Goal: Information Seeking & Learning: Learn about a topic

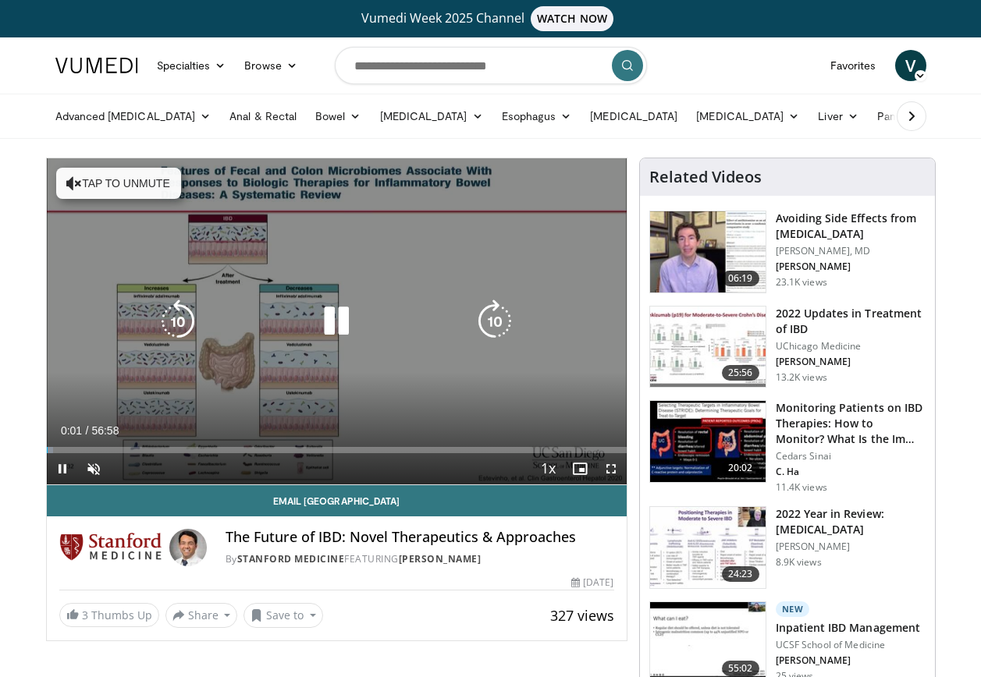
click at [397, 357] on div "10 seconds Tap to unmute" at bounding box center [337, 321] width 580 height 326
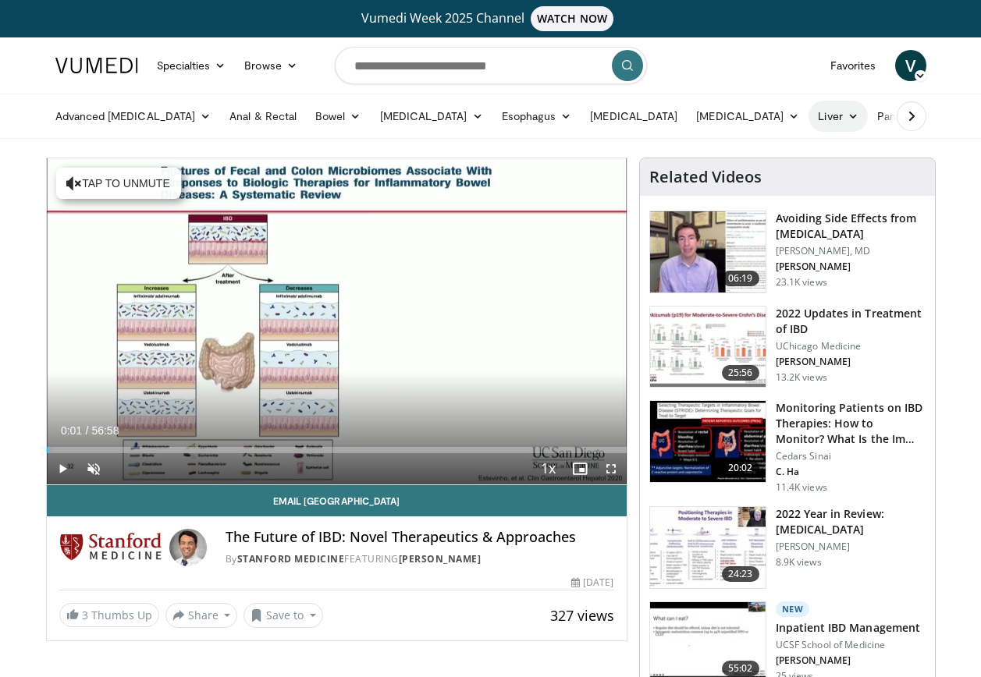
click at [848, 118] on icon at bounding box center [853, 116] width 11 height 11
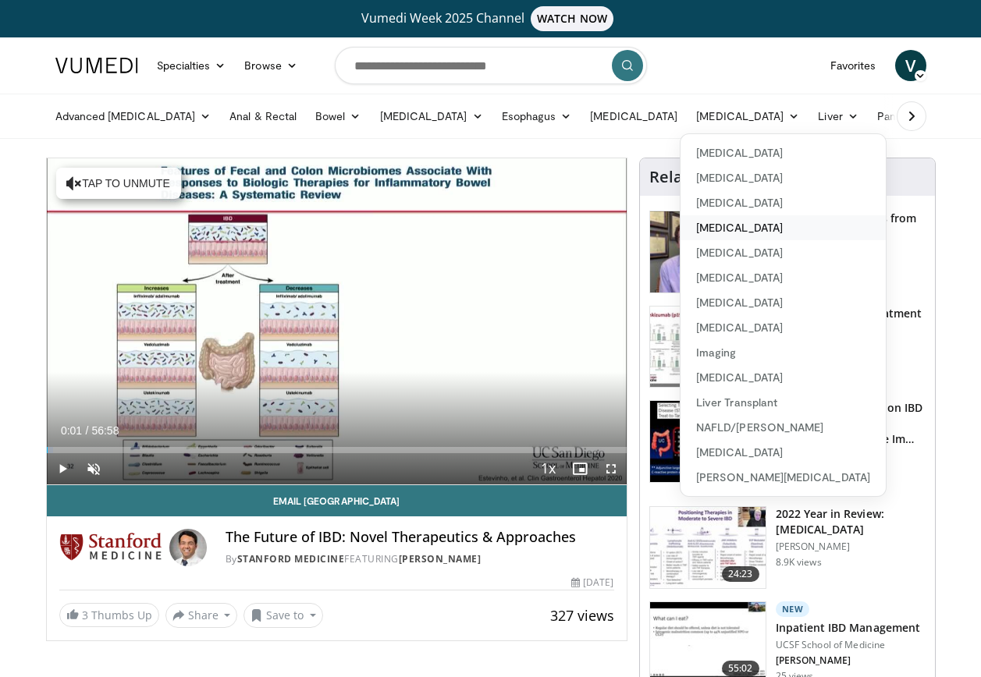
click at [682, 226] on link "[MEDICAL_DATA]" at bounding box center [783, 227] width 205 height 25
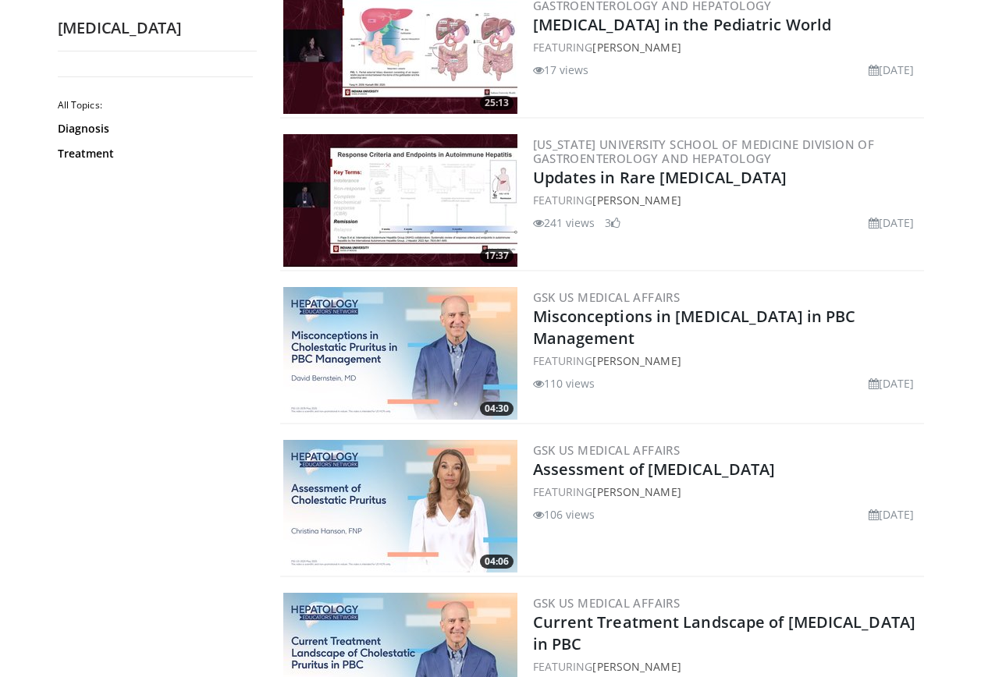
scroll to position [546, 0]
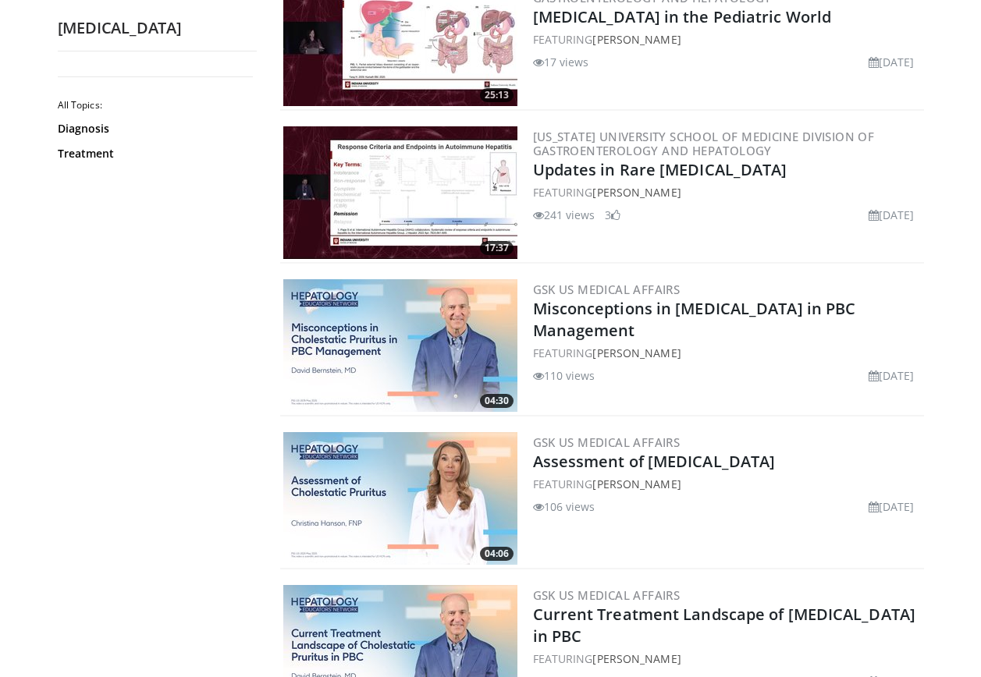
click at [361, 350] on img at bounding box center [400, 345] width 234 height 133
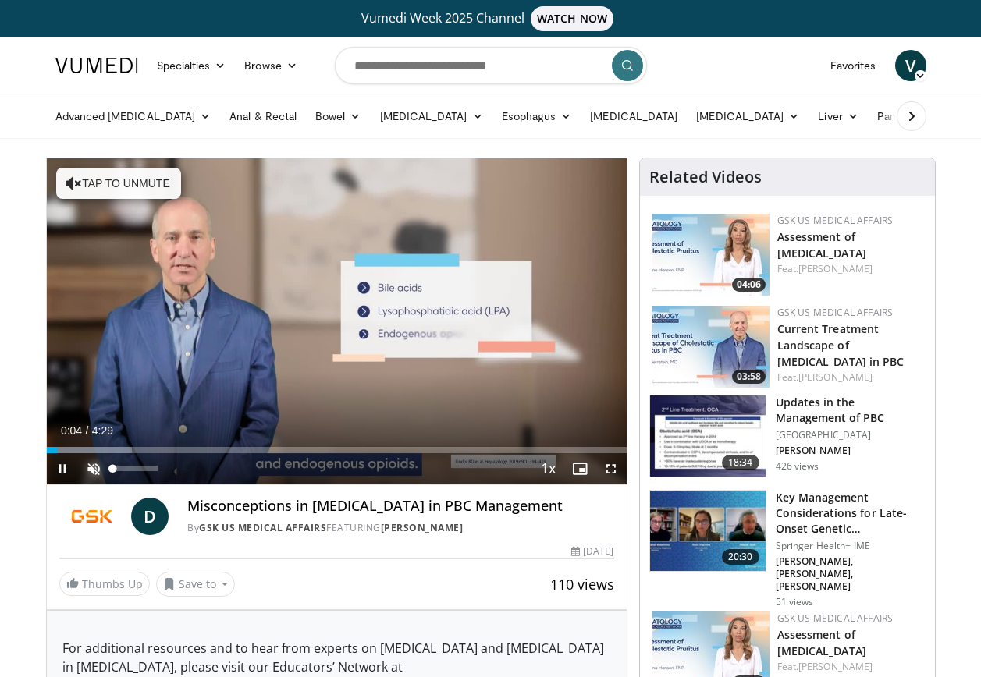
click at [91, 467] on span "Video Player" at bounding box center [93, 468] width 31 height 31
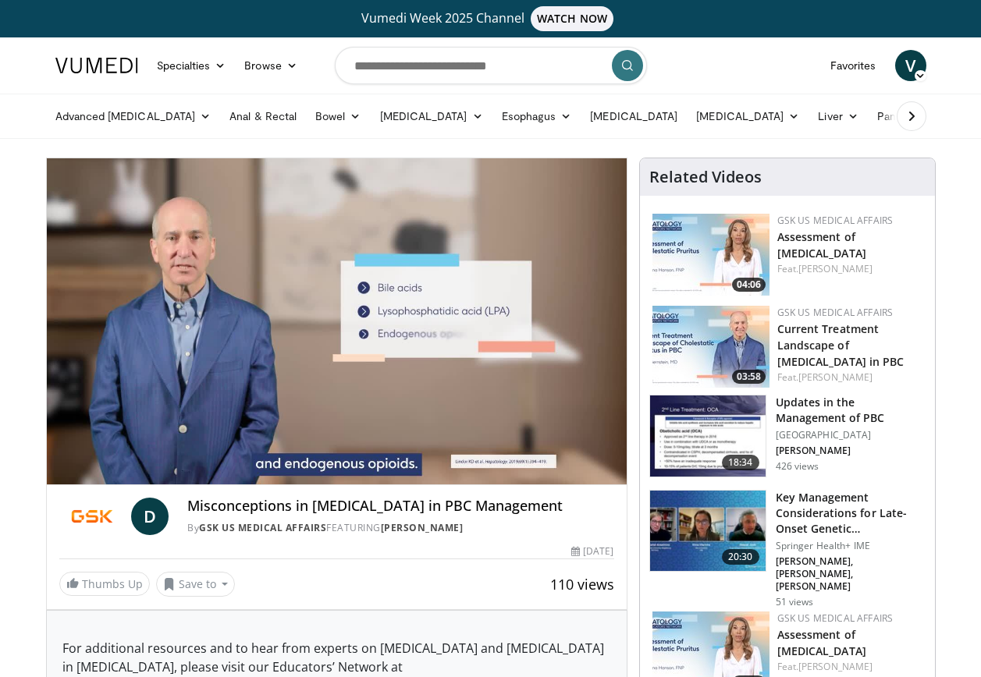
click at [446, 582] on div "Thumbs Up Save to Add to Favorites New Playlist New Playlist × Title Descriptio…" at bounding box center [336, 584] width 555 height 25
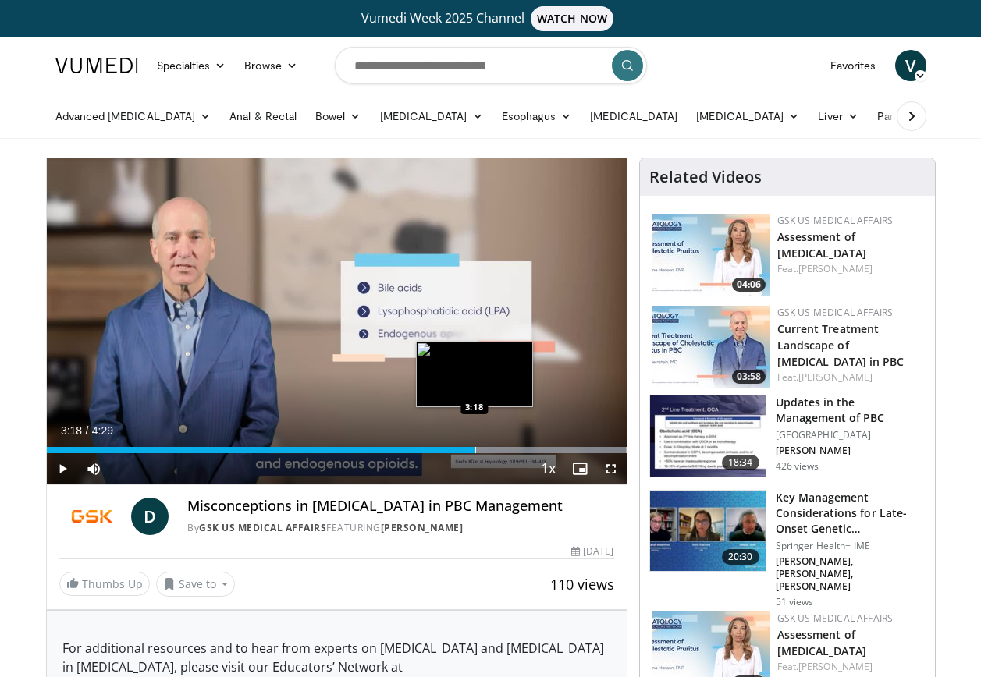
click at [475, 450] on div "Progress Bar" at bounding box center [476, 450] width 2 height 6
click at [477, 446] on div "Loaded : 100.00% 3:19 3:19" at bounding box center [337, 446] width 580 height 15
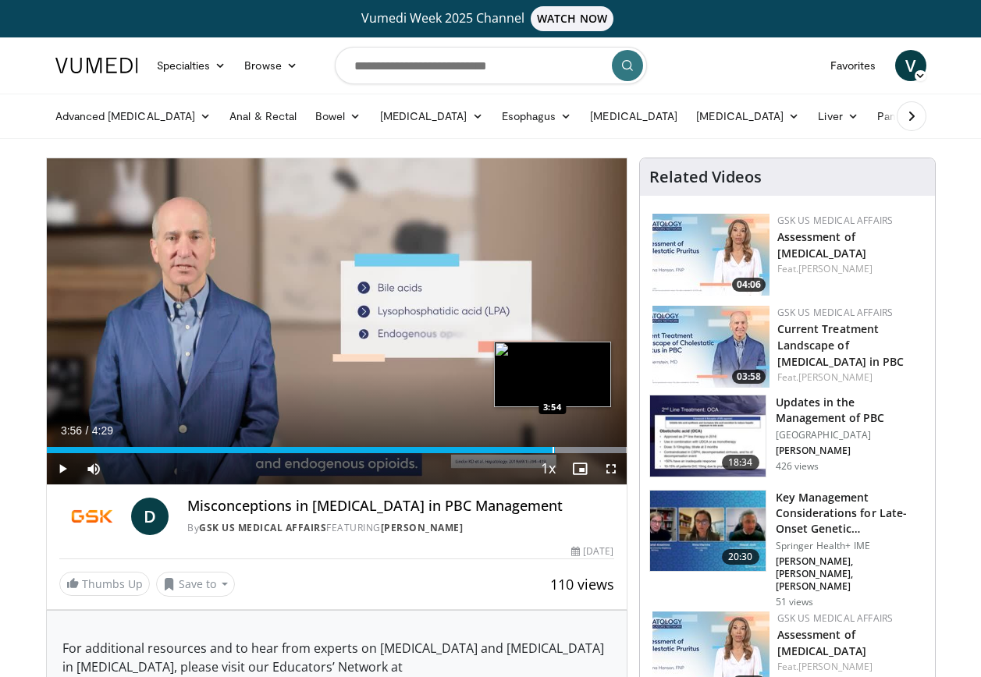
click at [556, 450] on div "Progress Bar" at bounding box center [528, 450] width 197 height 6
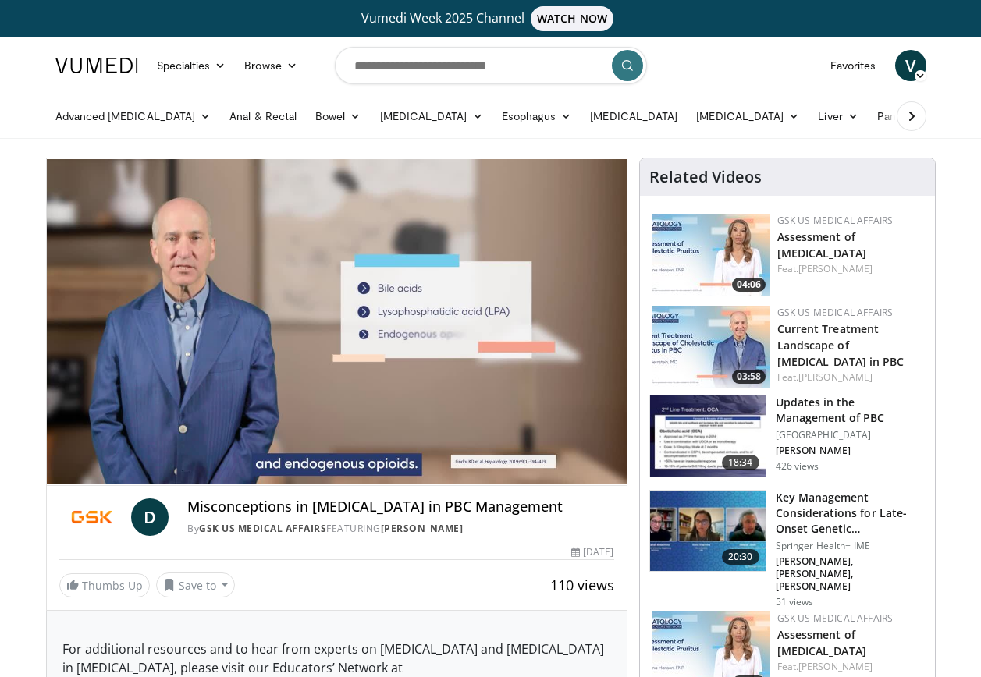
click at [732, 258] on img at bounding box center [710, 255] width 117 height 82
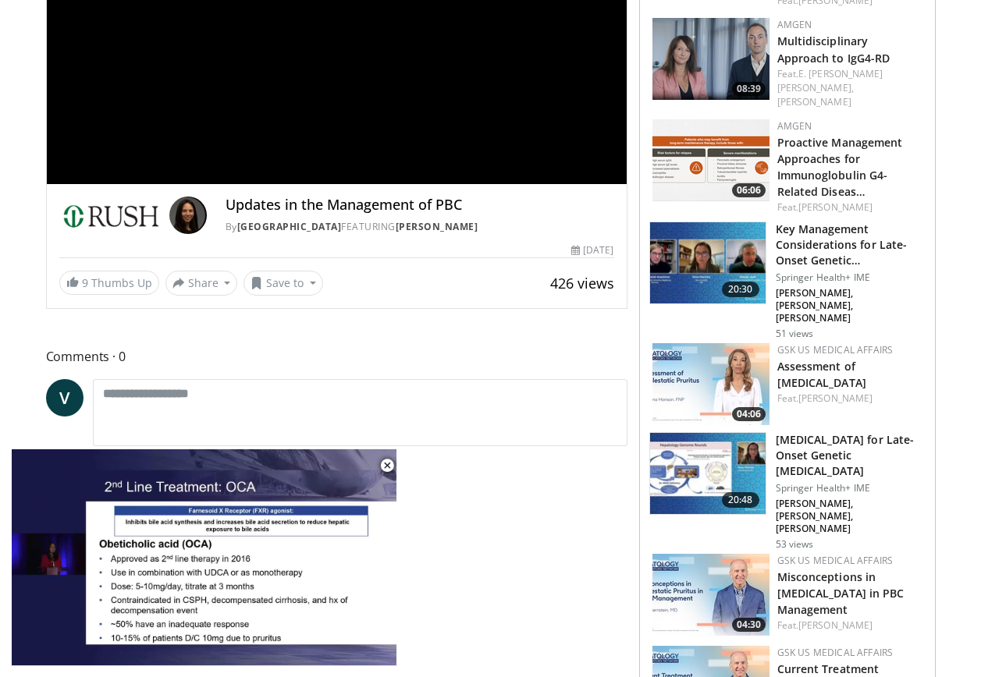
scroll to position [78, 0]
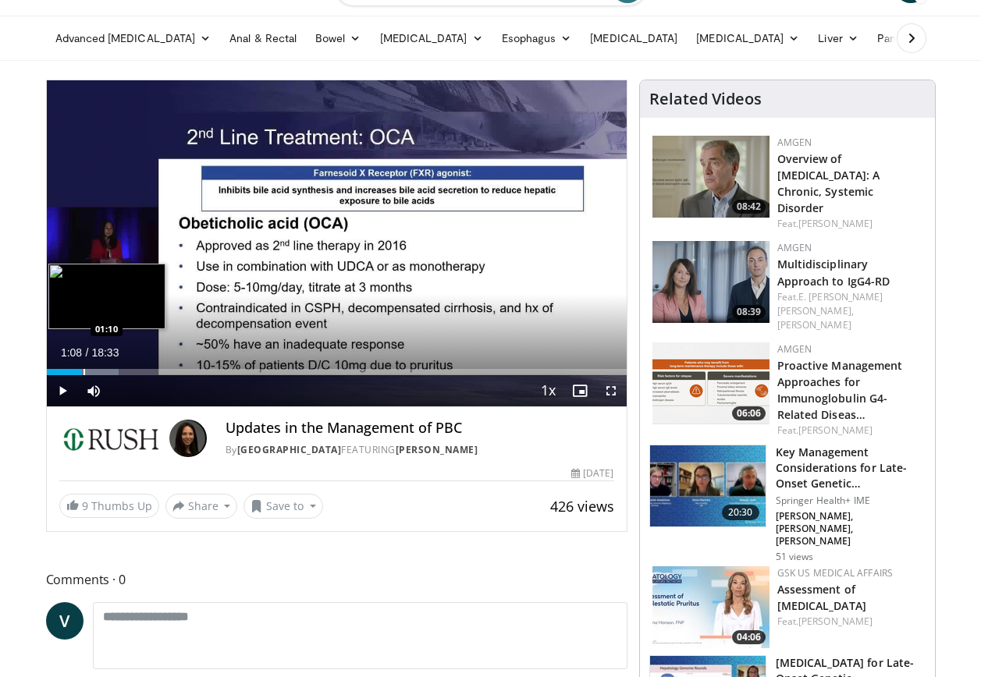
click at [82, 374] on div "01:08" at bounding box center [65, 372] width 36 height 6
click at [98, 372] on div "Progress Bar" at bounding box center [99, 372] width 2 height 6
click at [98, 375] on div "Progress Bar" at bounding box center [99, 372] width 2 height 6
click at [109, 375] on div "Loaded : 16.04% 02:01 02:02" at bounding box center [337, 372] width 580 height 6
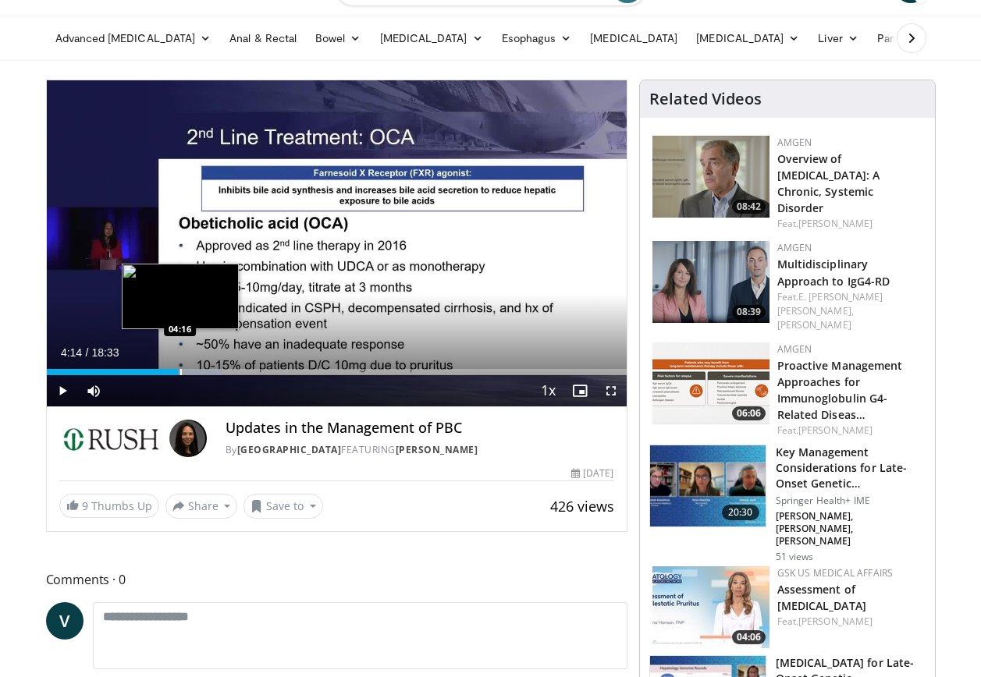
click at [180, 373] on div "Progress Bar" at bounding box center [181, 372] width 2 height 6
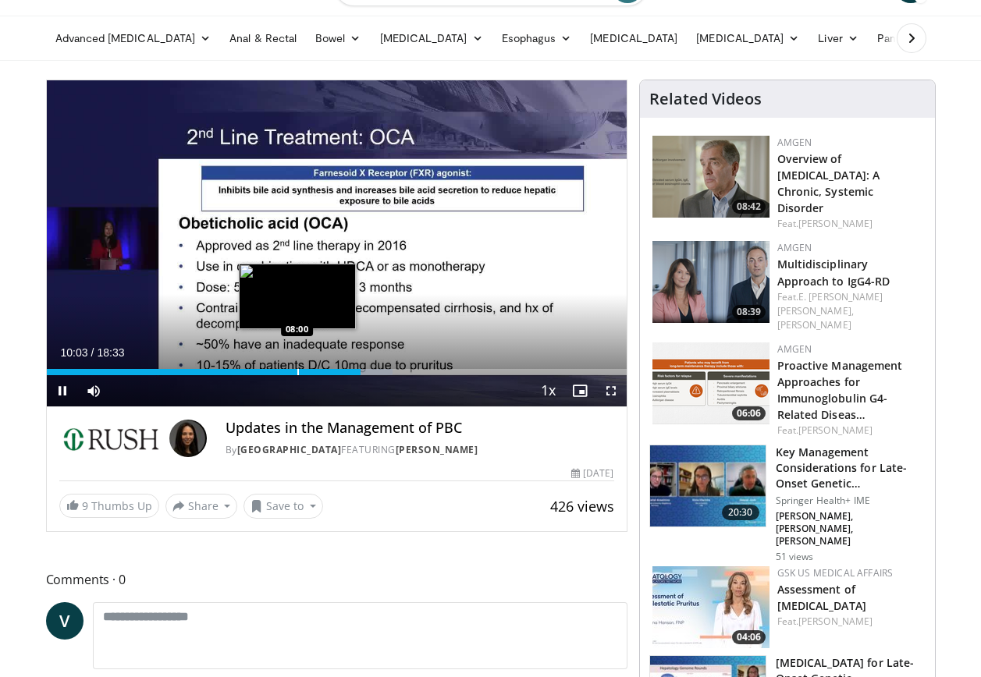
click at [297, 372] on div "Progress Bar" at bounding box center [298, 372] width 2 height 6
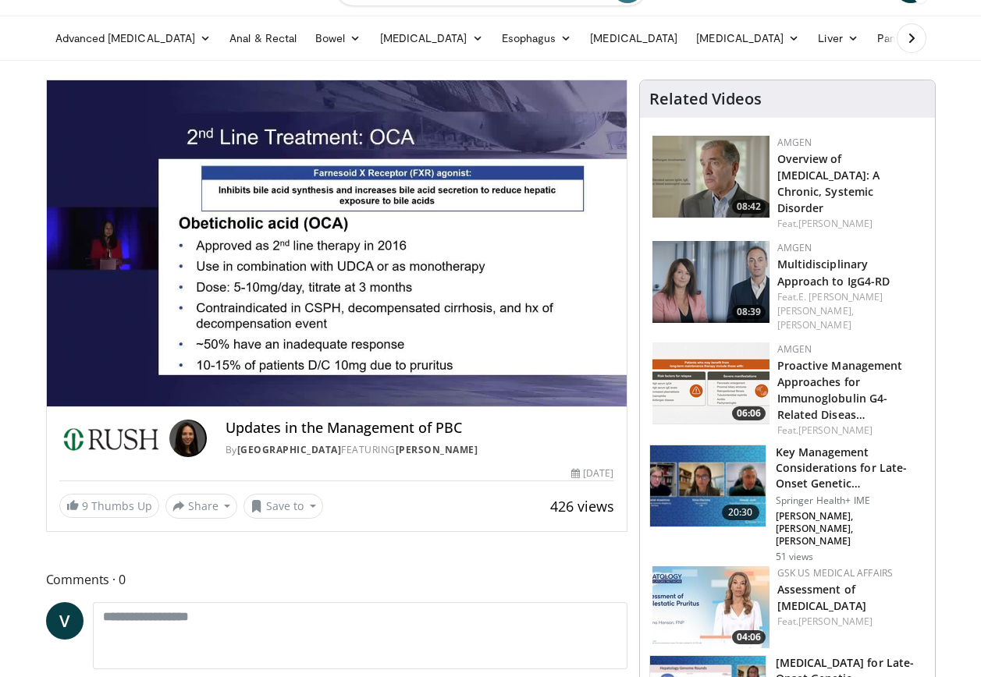
click at [304, 372] on video-js "**********" at bounding box center [337, 243] width 580 height 327
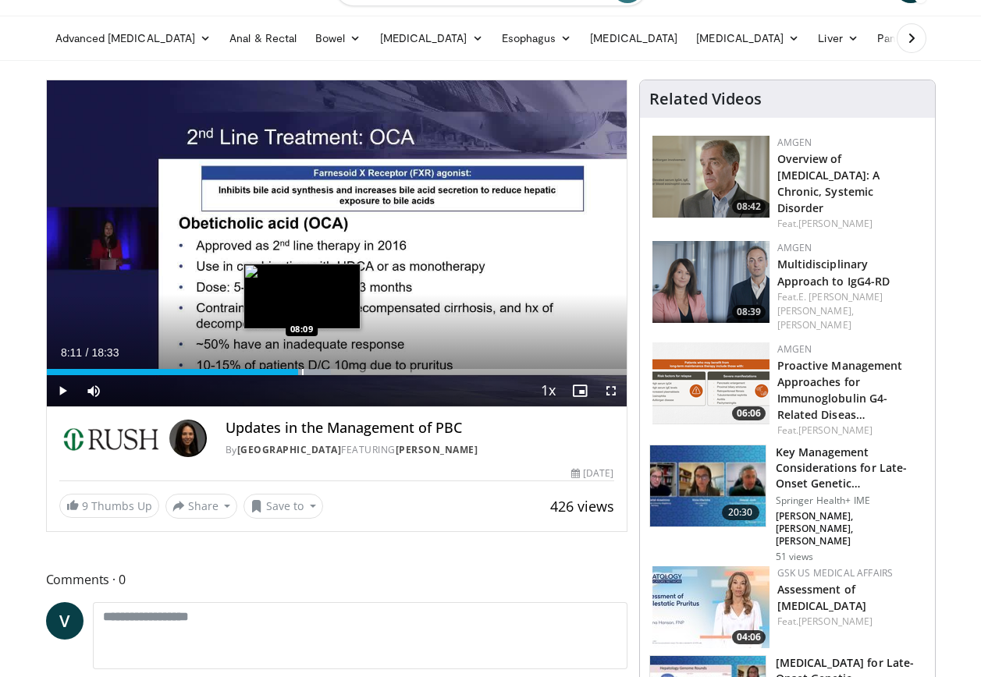
click at [302, 373] on div "Progress Bar" at bounding box center [303, 372] width 2 height 6
click at [321, 375] on div "Progress Bar" at bounding box center [322, 372] width 2 height 6
click at [330, 372] on div "Progress Bar" at bounding box center [331, 372] width 2 height 6
click at [334, 372] on div "Progress Bar" at bounding box center [335, 372] width 2 height 6
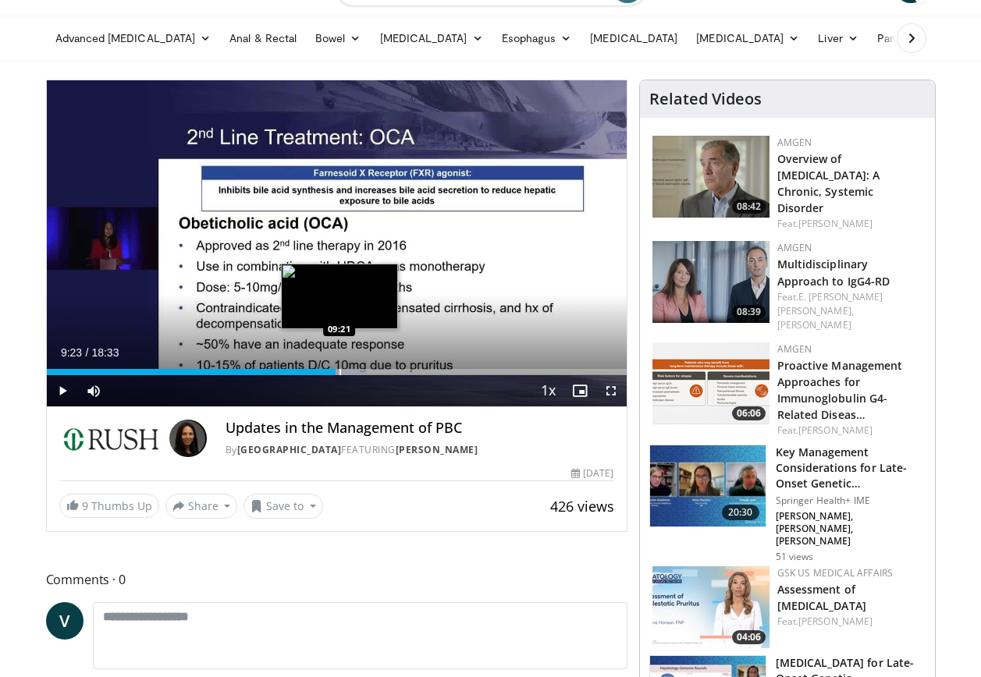
click at [340, 369] on div "Progress Bar" at bounding box center [341, 372] width 2 height 6
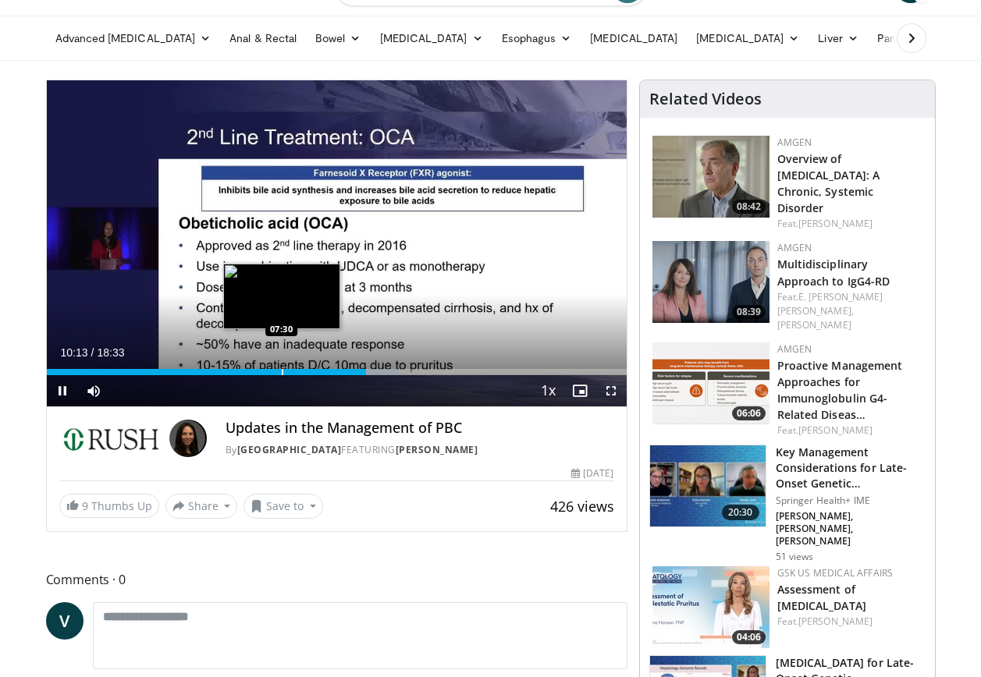
click at [282, 375] on div "Progress Bar" at bounding box center [283, 372] width 2 height 6
click at [287, 372] on div "Progress Bar" at bounding box center [288, 372] width 2 height 6
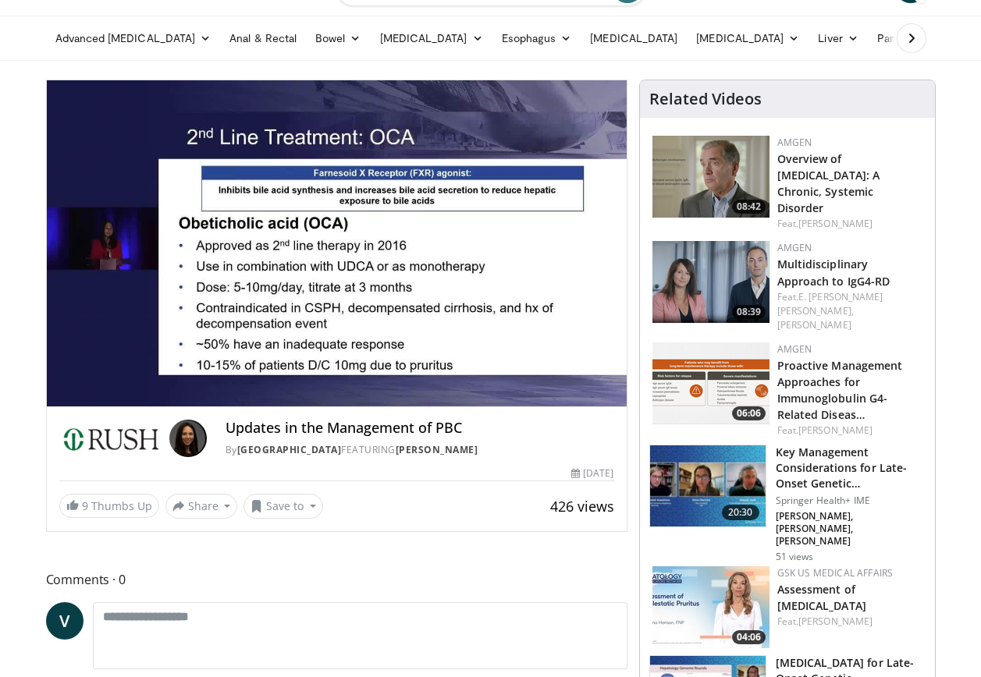
click at [294, 372] on video-js "**********" at bounding box center [337, 243] width 580 height 327
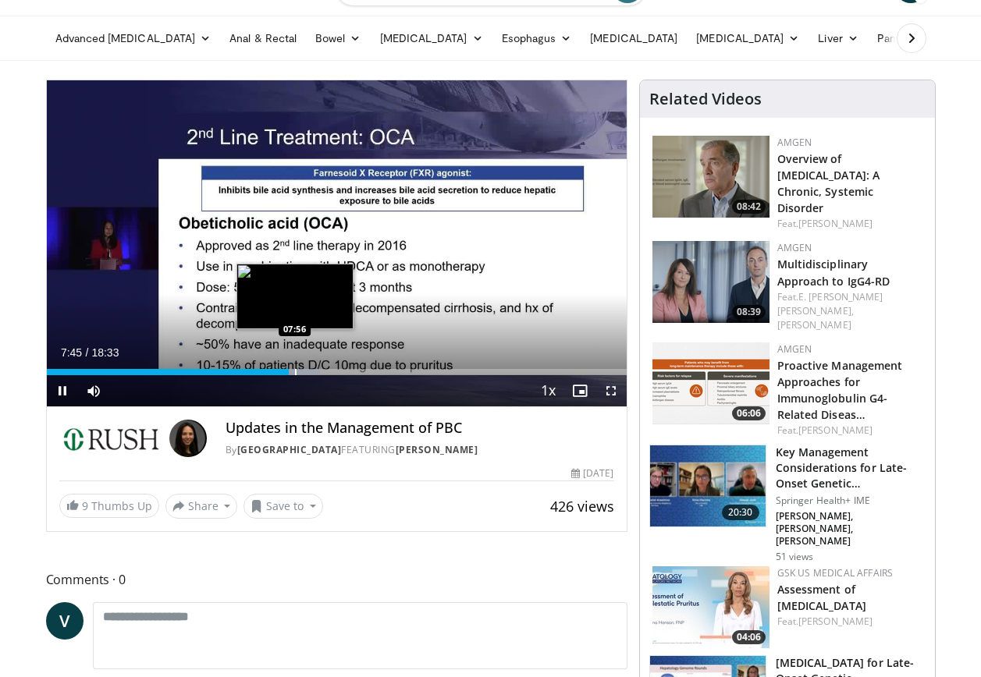
click at [295, 373] on div "Progress Bar" at bounding box center [296, 372] width 2 height 6
click at [306, 372] on div "Progress Bar" at bounding box center [307, 372] width 2 height 6
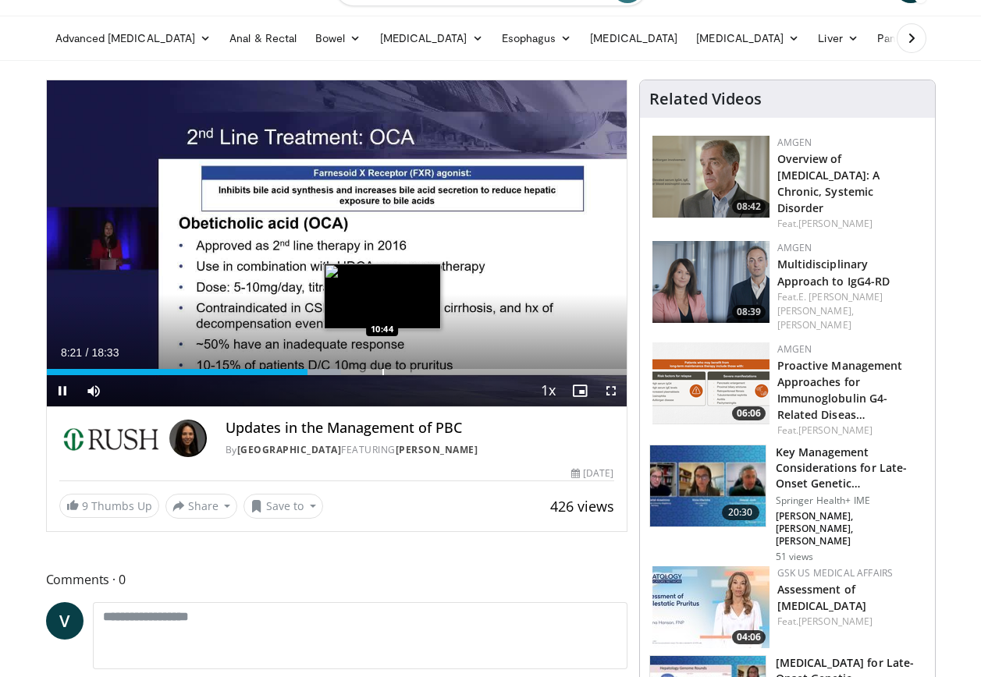
click at [381, 375] on div "Loaded : 50.80% 08:21 10:44" at bounding box center [337, 372] width 580 height 6
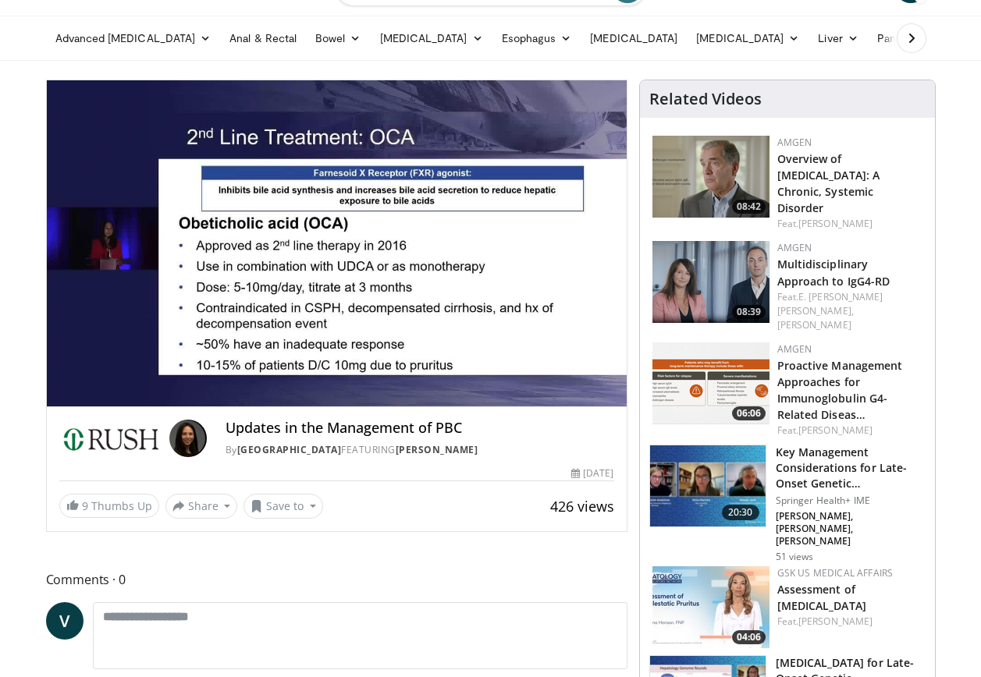
click at [370, 374] on video-js "**********" at bounding box center [337, 243] width 580 height 327
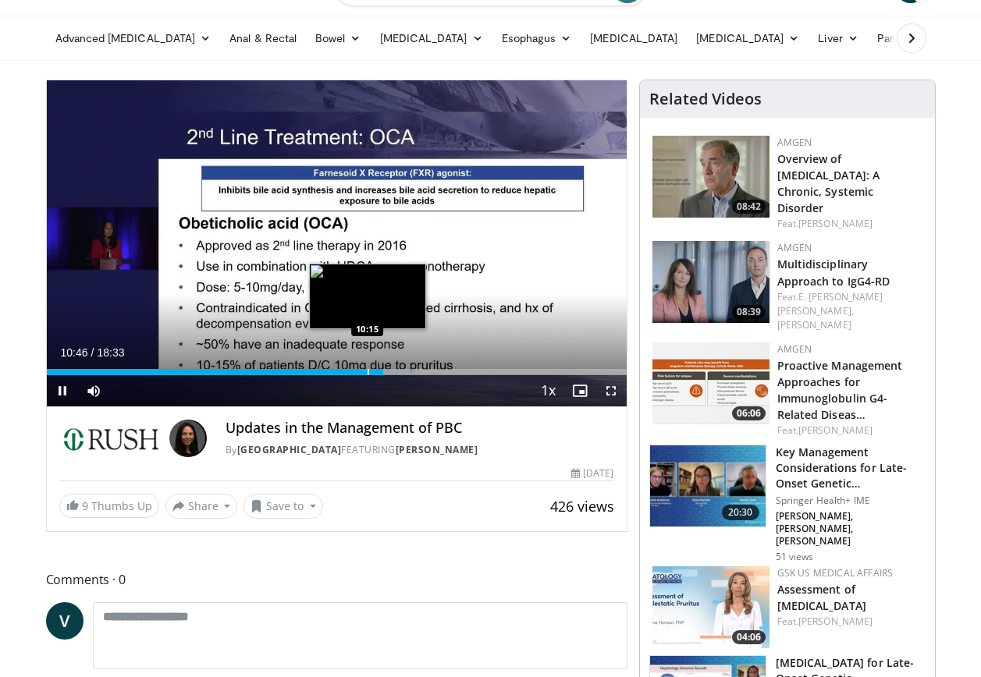
click at [366, 374] on div "10:46" at bounding box center [215, 372] width 336 height 6
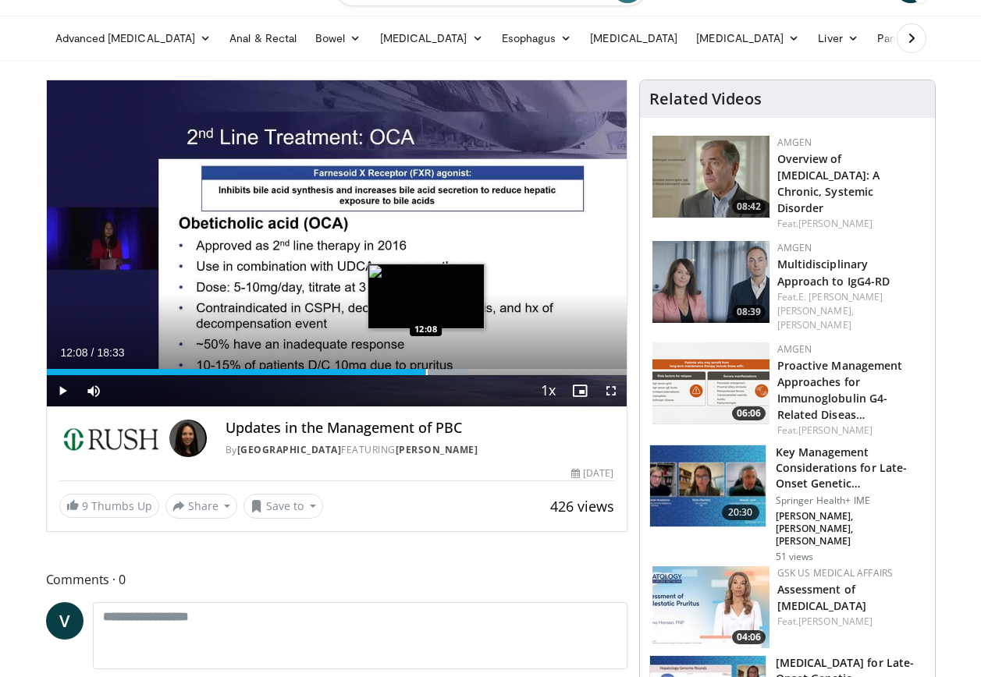
click at [426, 373] on div "Progress Bar" at bounding box center [427, 372] width 2 height 6
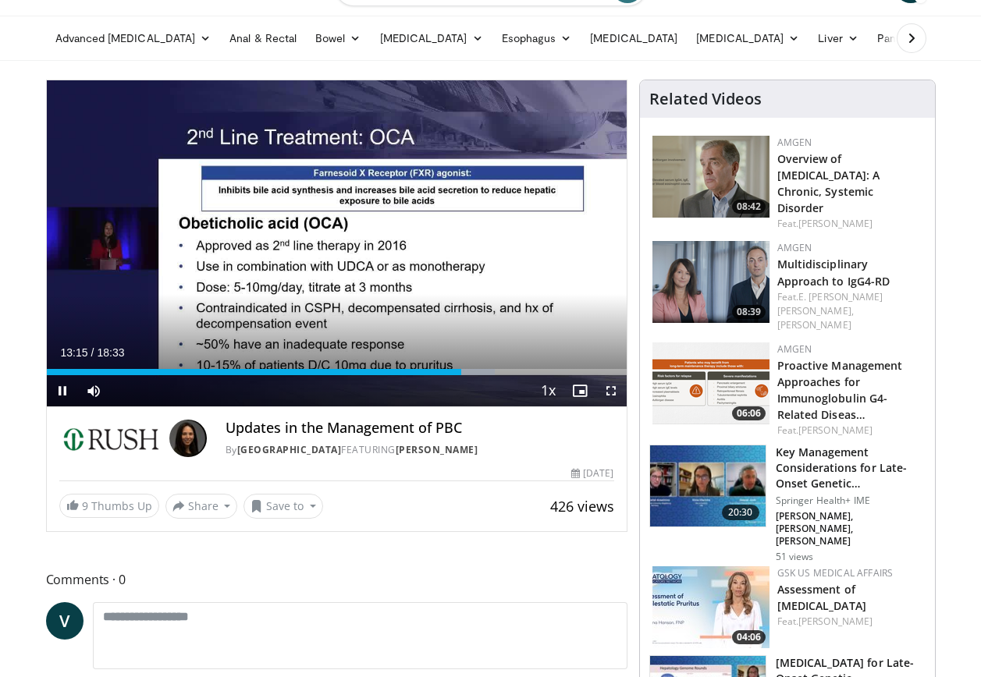
click at [450, 375] on div "Current Time 13:15 / Duration 18:33 Pause Skip Backward Skip Forward Mute 0% Lo…" at bounding box center [337, 390] width 580 height 31
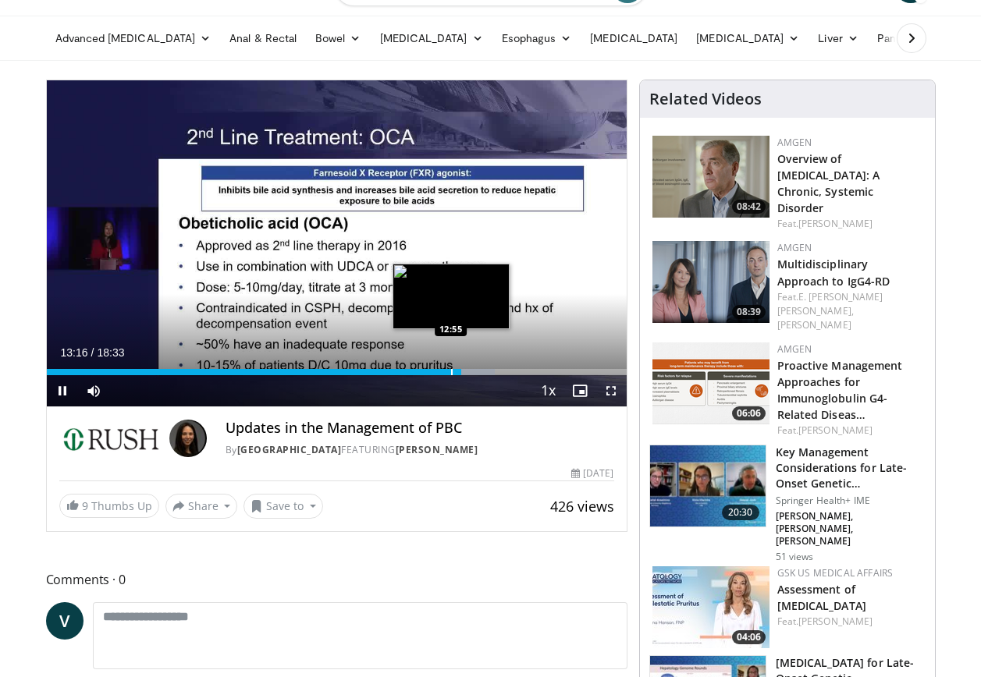
click at [451, 374] on div "Progress Bar" at bounding box center [452, 372] width 2 height 6
click at [456, 373] on div "Progress Bar" at bounding box center [457, 372] width 2 height 6
click at [460, 373] on div "Progress Bar" at bounding box center [461, 372] width 2 height 6
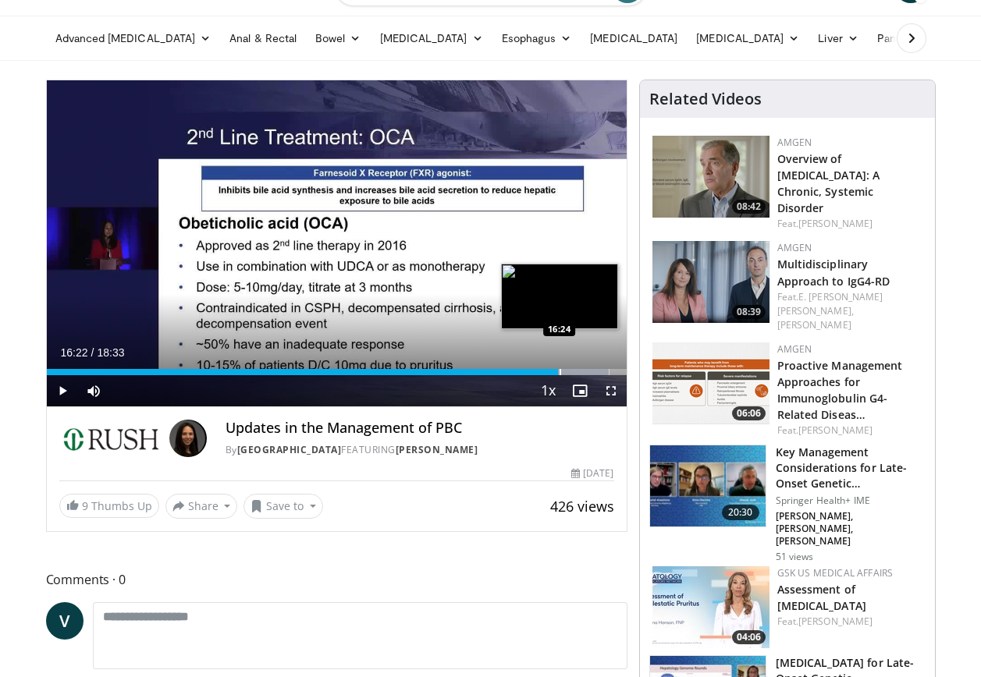
click at [560, 373] on div "Progress Bar" at bounding box center [561, 372] width 2 height 6
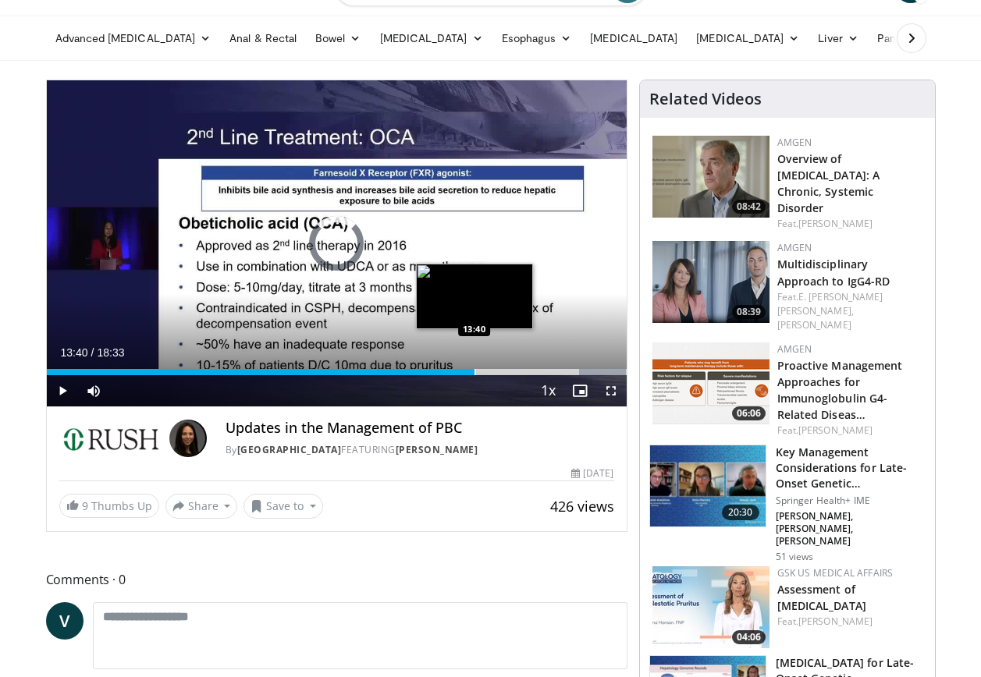
click at [475, 374] on div "Progress Bar" at bounding box center [476, 372] width 2 height 6
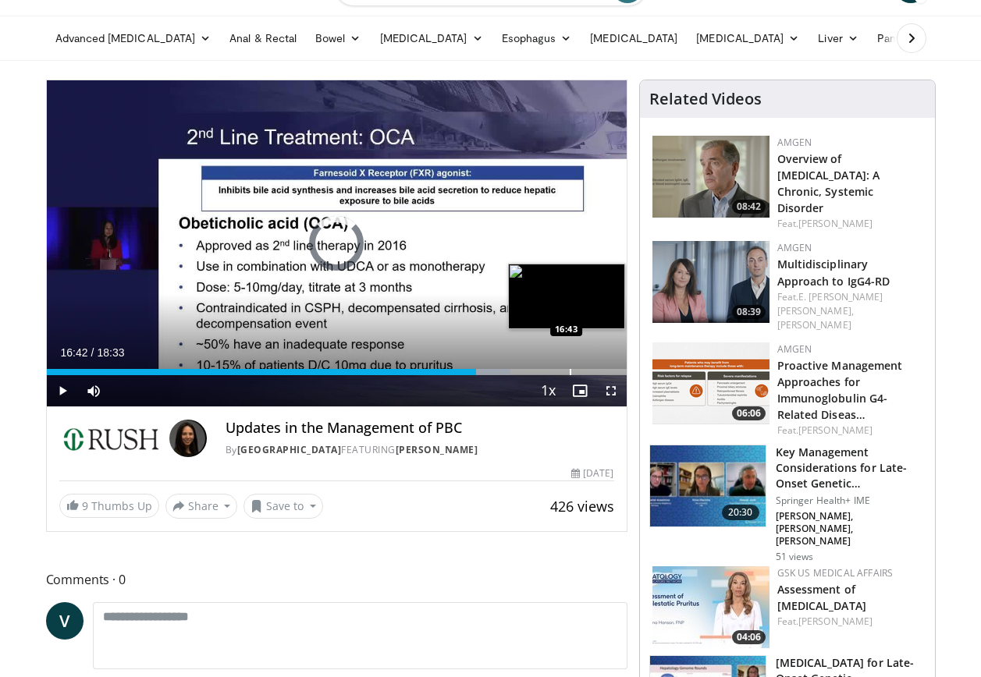
click at [570, 372] on div "Progress Bar" at bounding box center [571, 372] width 2 height 6
click at [581, 372] on div "Progress Bar" at bounding box center [582, 372] width 2 height 6
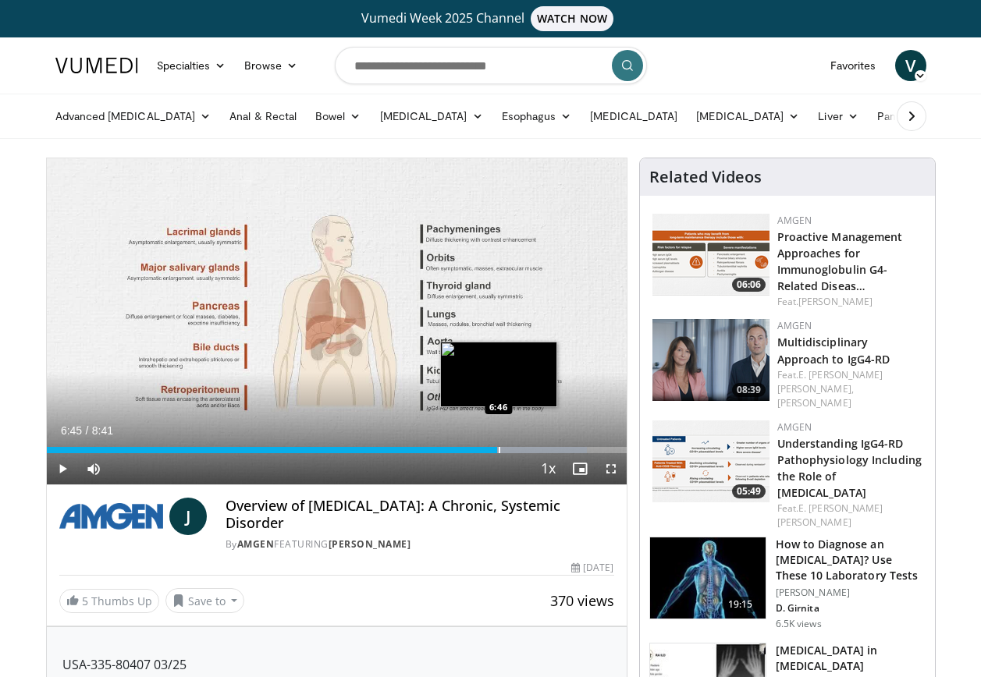
click at [499, 450] on div "Progress Bar" at bounding box center [500, 450] width 2 height 6
click at [495, 450] on div "Progress Bar" at bounding box center [496, 450] width 2 height 6
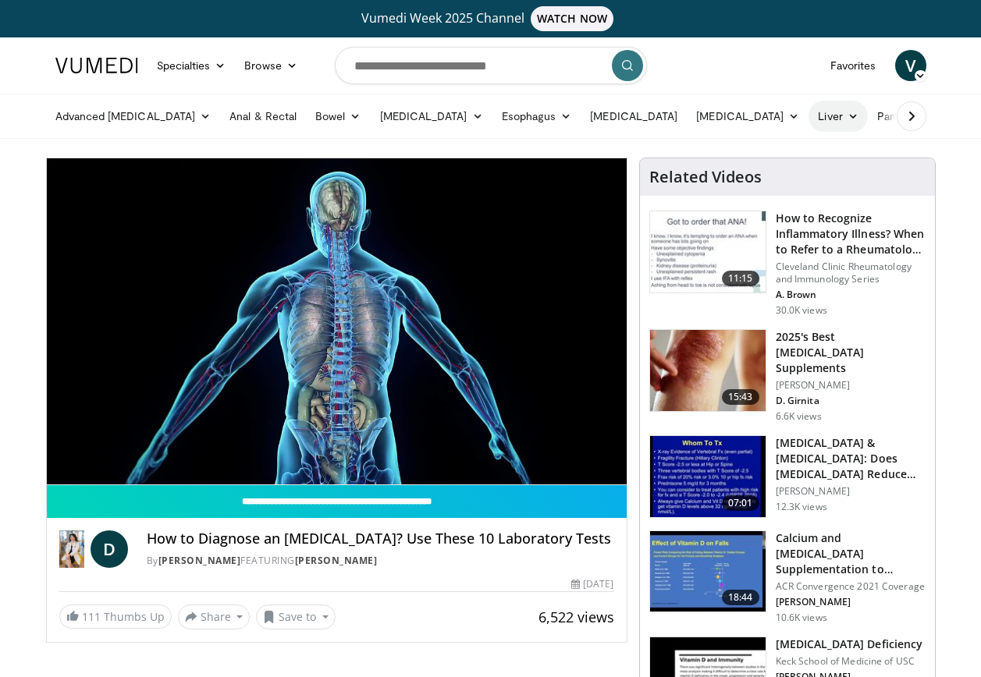
click at [848, 116] on icon at bounding box center [853, 116] width 11 height 11
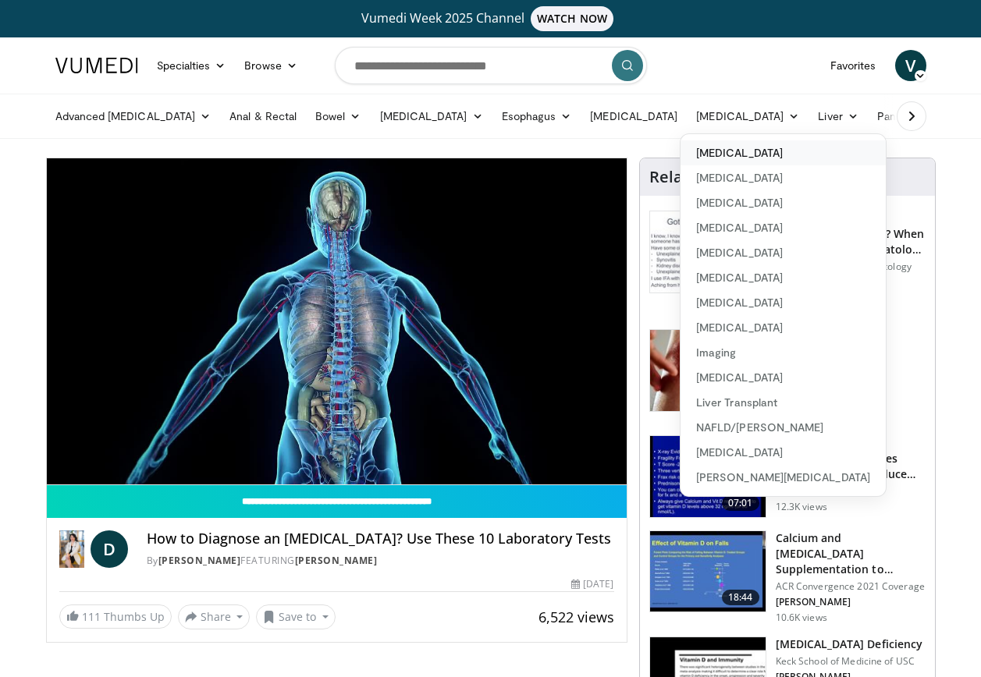
click at [681, 153] on link "[MEDICAL_DATA]" at bounding box center [783, 152] width 205 height 25
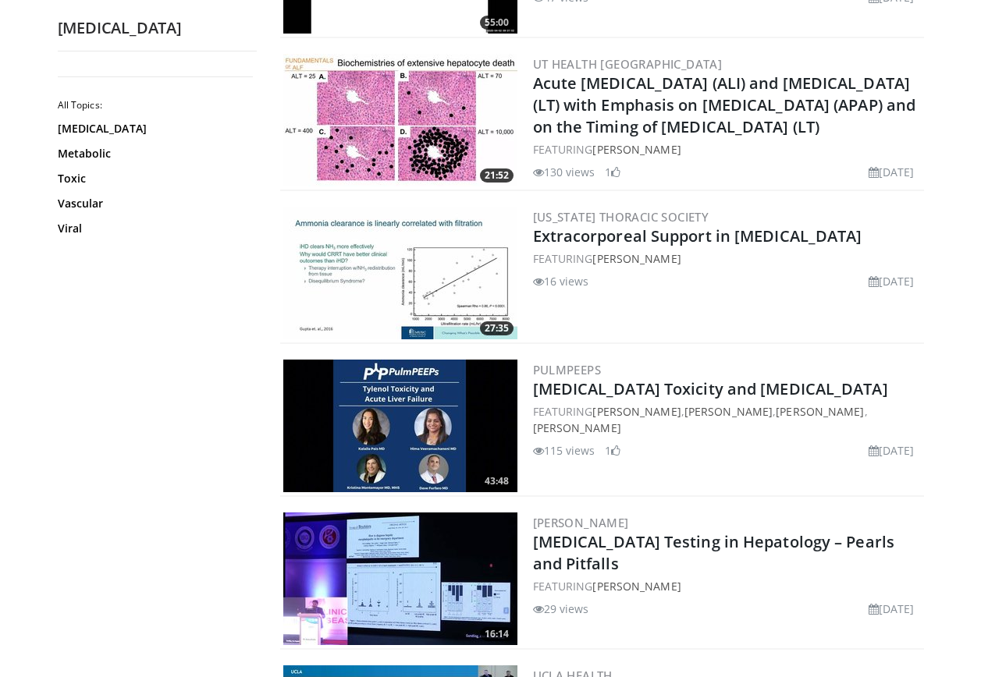
scroll to position [1171, 0]
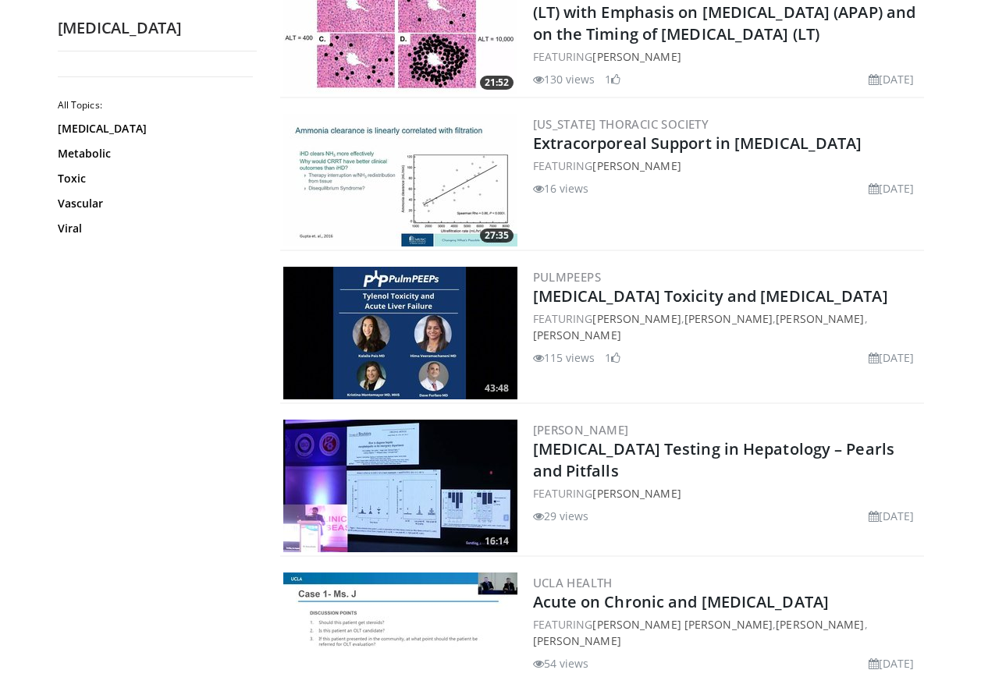
click at [425, 471] on img at bounding box center [400, 486] width 234 height 133
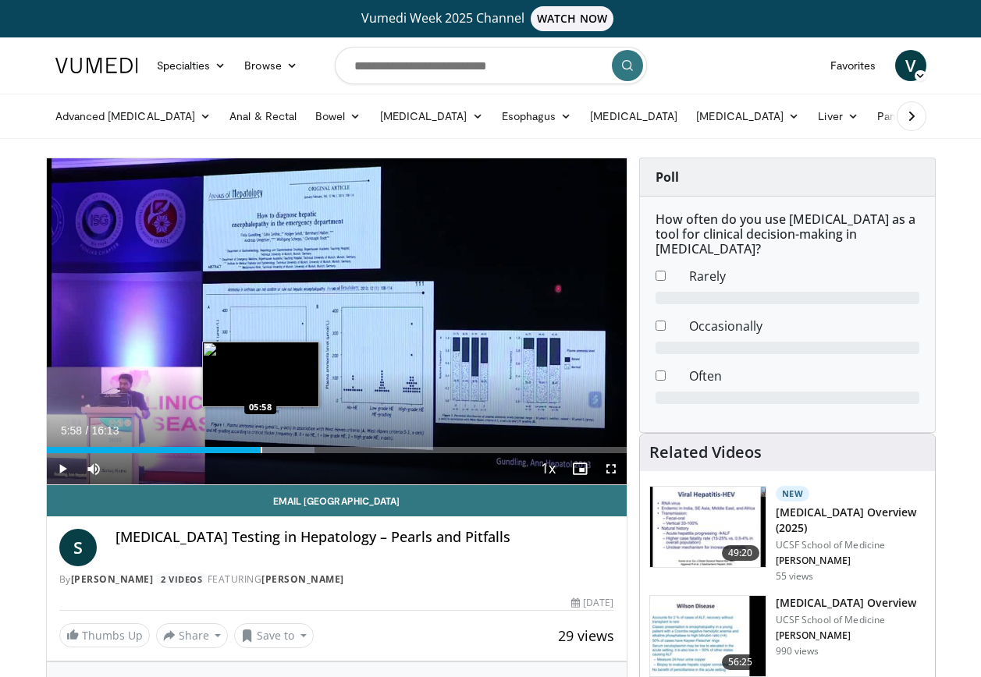
click at [260, 448] on div "Loaded : 46.18% 05:58 05:58" at bounding box center [337, 450] width 580 height 6
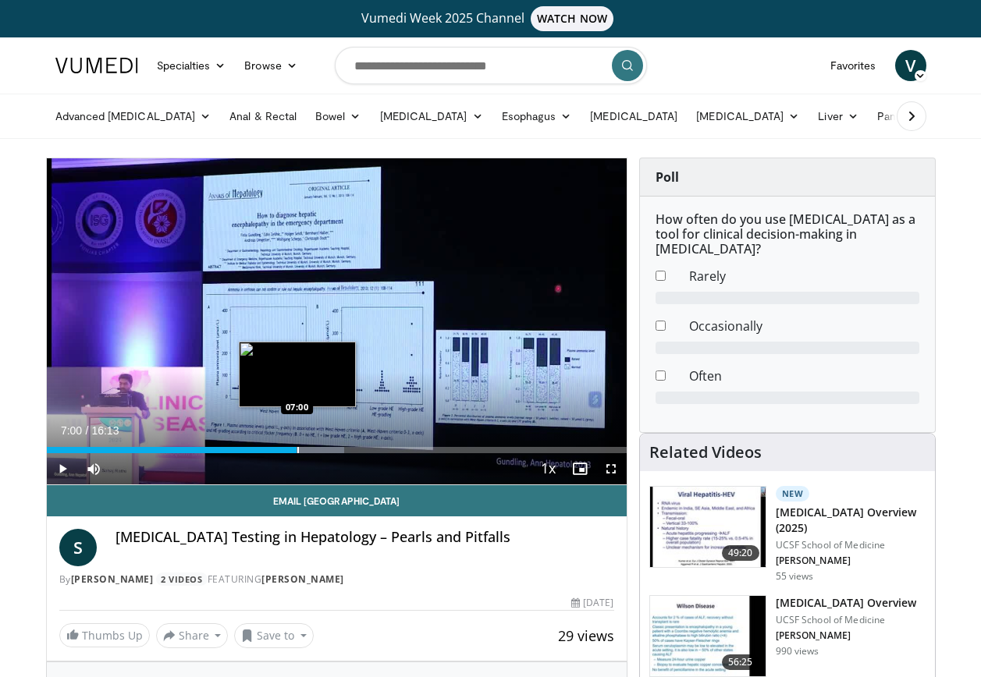
click at [297, 448] on div "Progress Bar" at bounding box center [298, 450] width 2 height 6
click at [296, 450] on div "Progress Bar" at bounding box center [297, 450] width 2 height 6
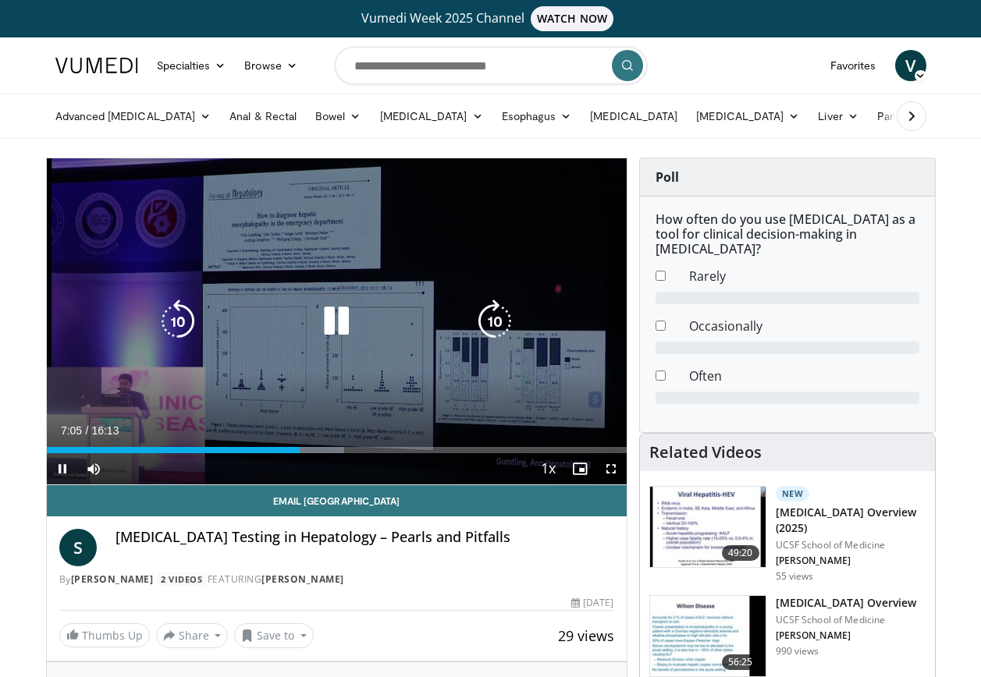
click at [408, 266] on div "10 seconds Tap to unmute" at bounding box center [337, 321] width 580 height 326
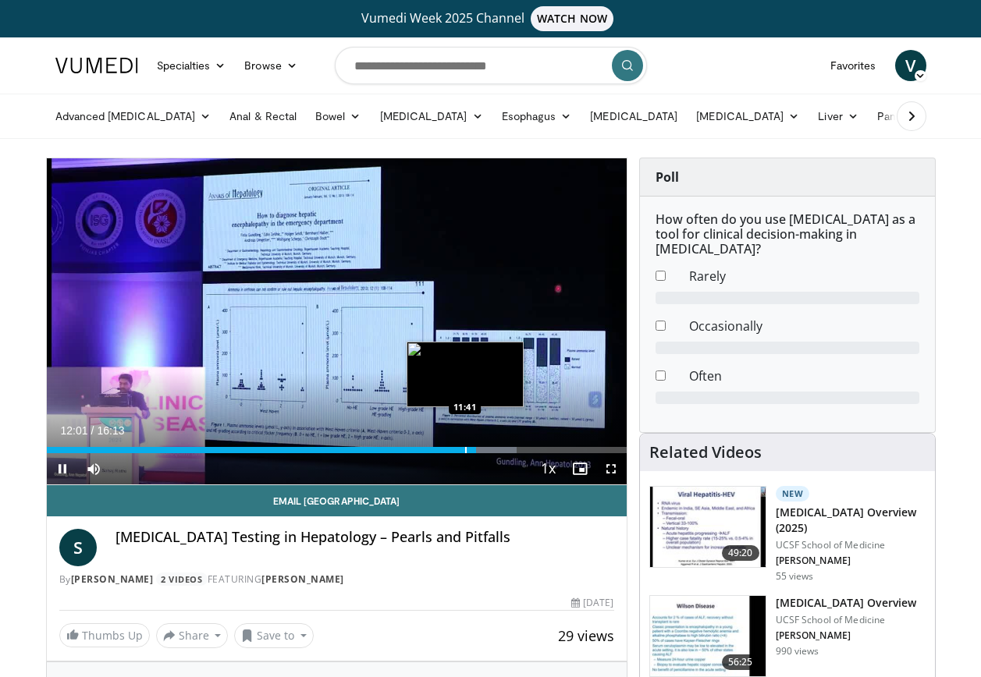
click at [464, 450] on div "Loaded : 81.06% 12:01 11:41" at bounding box center [337, 450] width 580 height 6
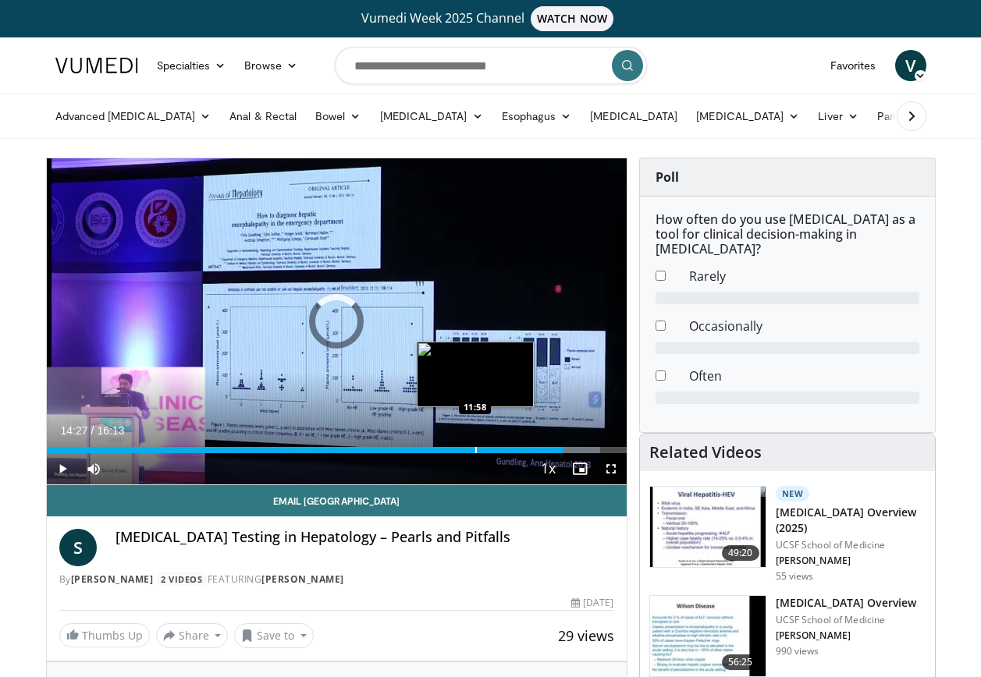
click at [475, 451] on div "Progress Bar" at bounding box center [476, 450] width 2 height 6
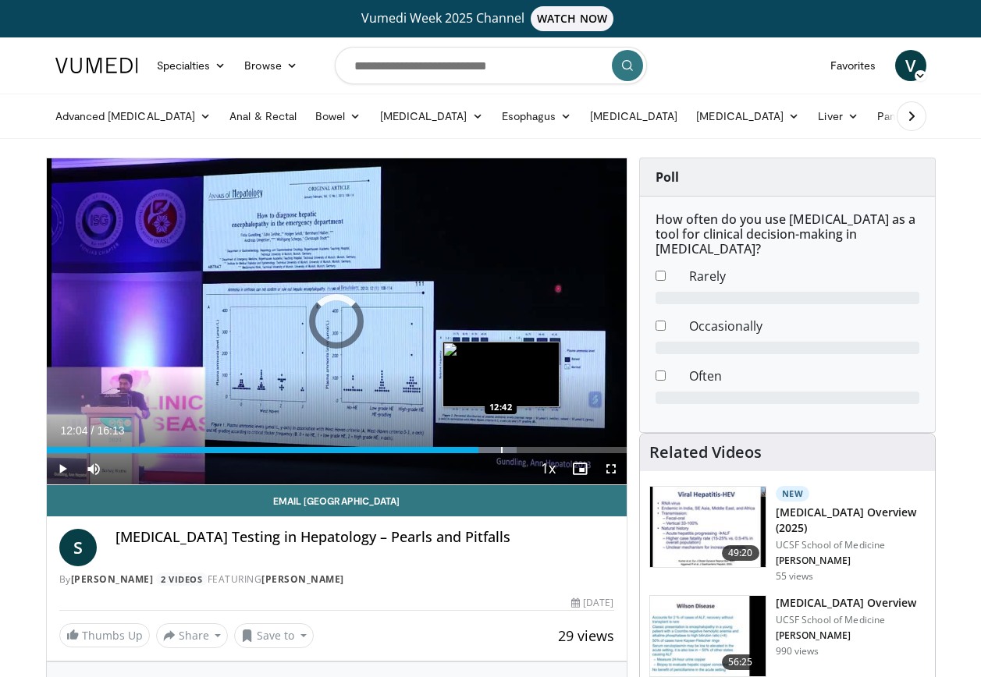
click at [501, 446] on div "Loaded : 81.06% 12:04 12:42" at bounding box center [337, 446] width 580 height 15
click at [491, 446] on div "Loaded : 85.17% 12:26 12:26" at bounding box center [337, 446] width 580 height 15
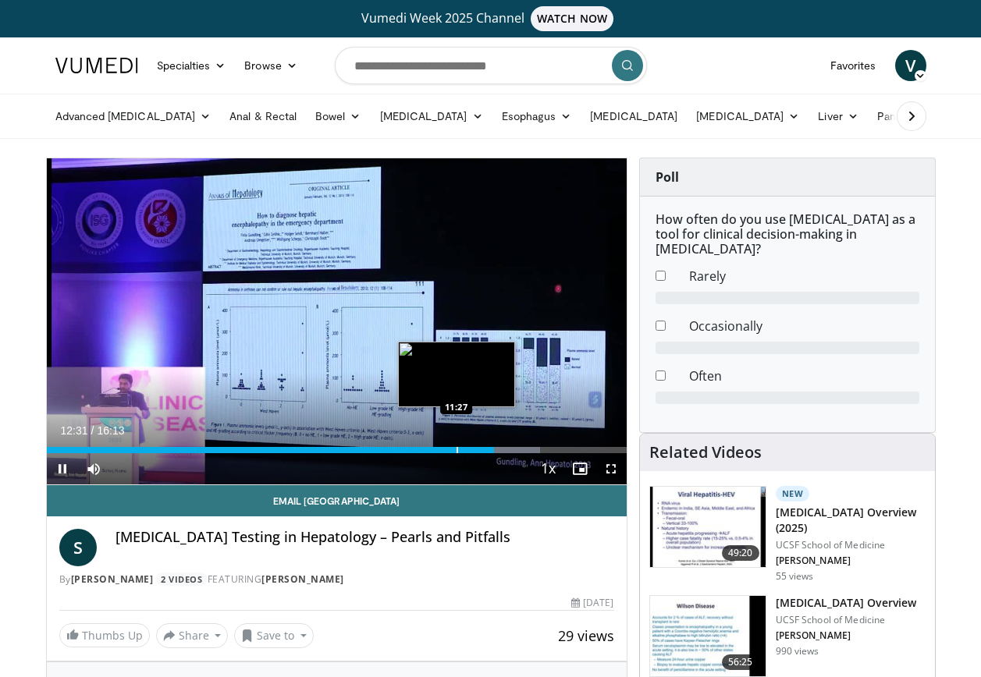
click at [456, 446] on div "Loaded : 85.17% 12:31 11:27" at bounding box center [337, 446] width 580 height 15
click at [466, 451] on div "Progress Bar" at bounding box center [467, 450] width 2 height 6
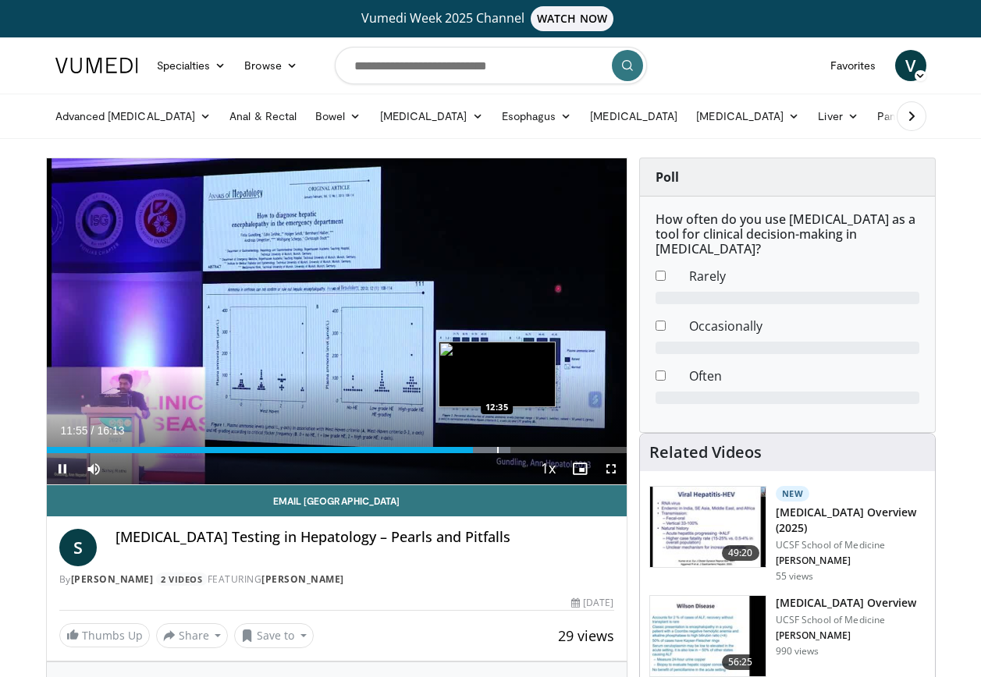
click at [497, 450] on div "Progress Bar" at bounding box center [498, 450] width 2 height 6
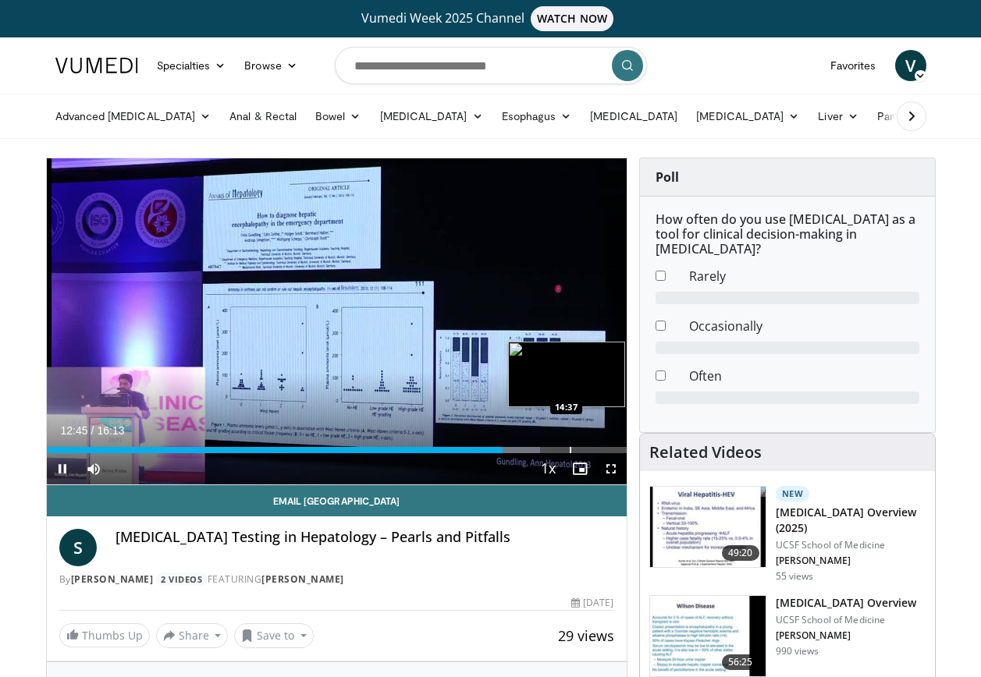
click at [570, 450] on div "Progress Bar" at bounding box center [571, 450] width 2 height 6
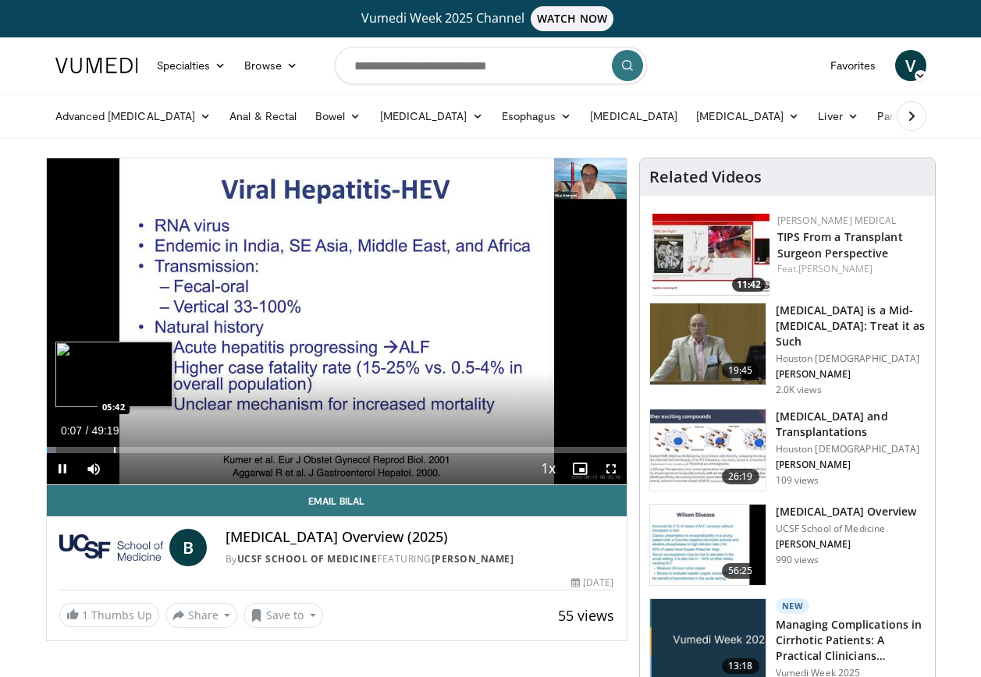
click at [112, 447] on div "Loaded : 1.69% 00:07 05:42" at bounding box center [337, 450] width 580 height 6
click at [87, 448] on div "Progress Bar" at bounding box center [88, 450] width 2 height 6
click at [74, 449] on div "Progress Bar" at bounding box center [75, 450] width 2 height 6
click at [132, 450] on div "Progress Bar" at bounding box center [133, 450] width 2 height 6
click at [153, 450] on div "Progress Bar" at bounding box center [154, 450] width 2 height 6
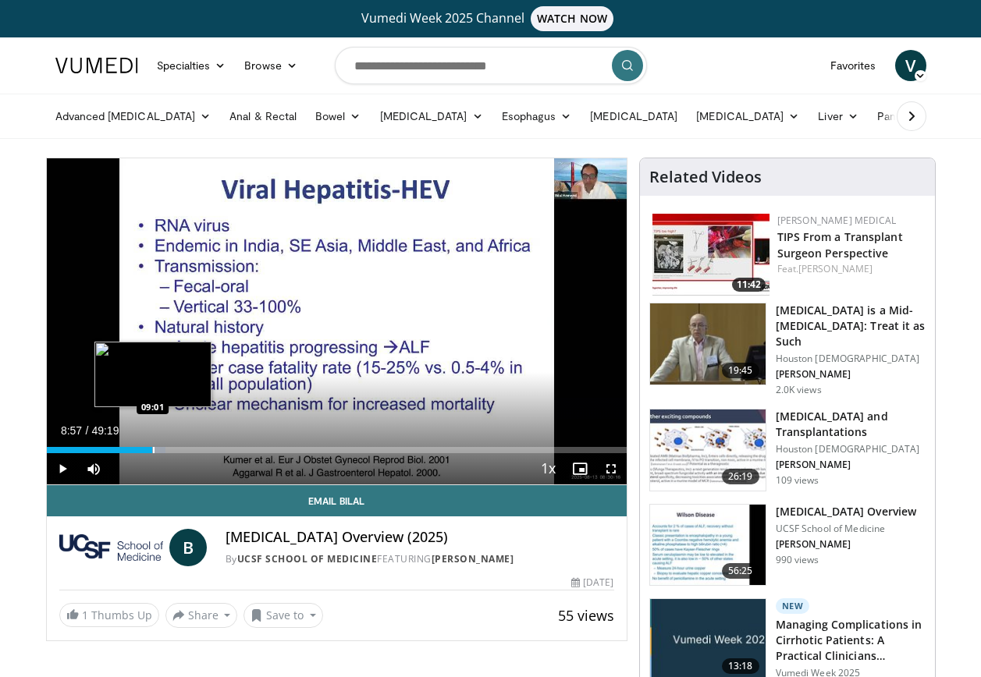
click at [153, 451] on div "Progress Bar" at bounding box center [154, 450] width 2 height 6
click at [157, 451] on div "Progress Bar" at bounding box center [158, 450] width 2 height 6
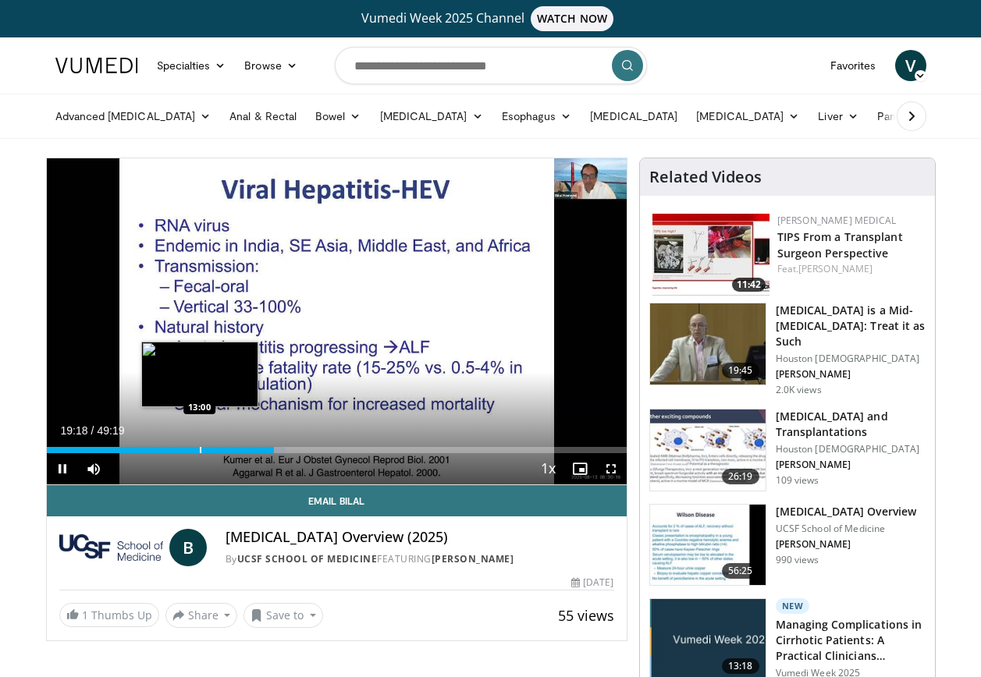
click at [200, 451] on div "Progress Bar" at bounding box center [201, 450] width 2 height 6
click at [204, 452] on div "Progress Bar" at bounding box center [205, 450] width 2 height 6
click at [212, 450] on div "Progress Bar" at bounding box center [213, 450] width 2 height 6
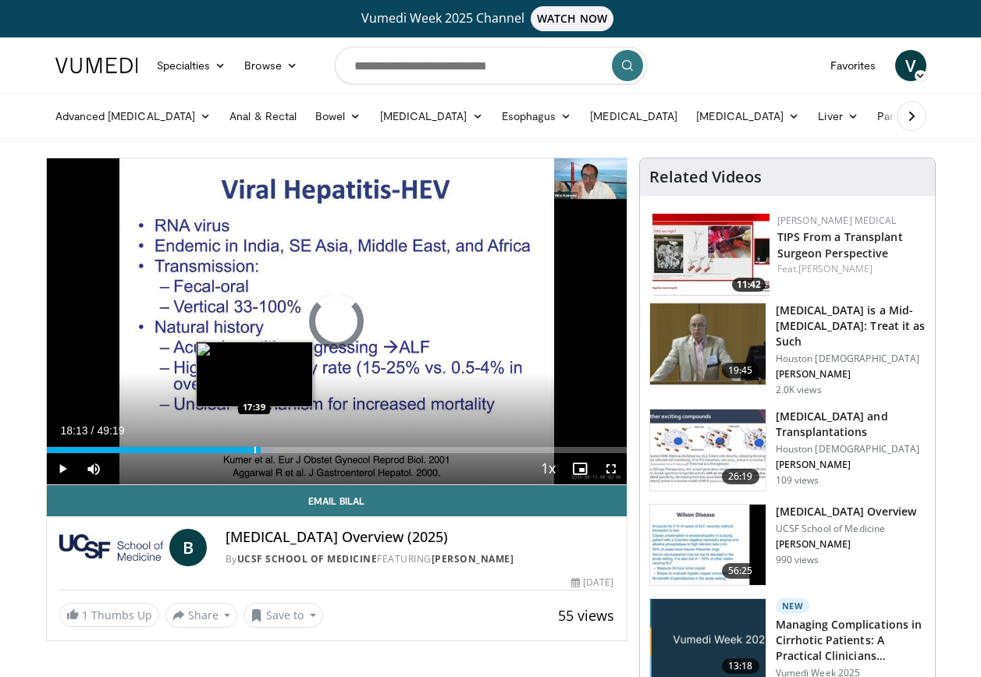
click at [254, 452] on div "Progress Bar" at bounding box center [255, 450] width 2 height 6
click at [280, 448] on div "Loaded : 43.19% 20:18 19:54" at bounding box center [337, 450] width 580 height 6
click at [276, 448] on div "Progress Bar" at bounding box center [277, 450] width 2 height 6
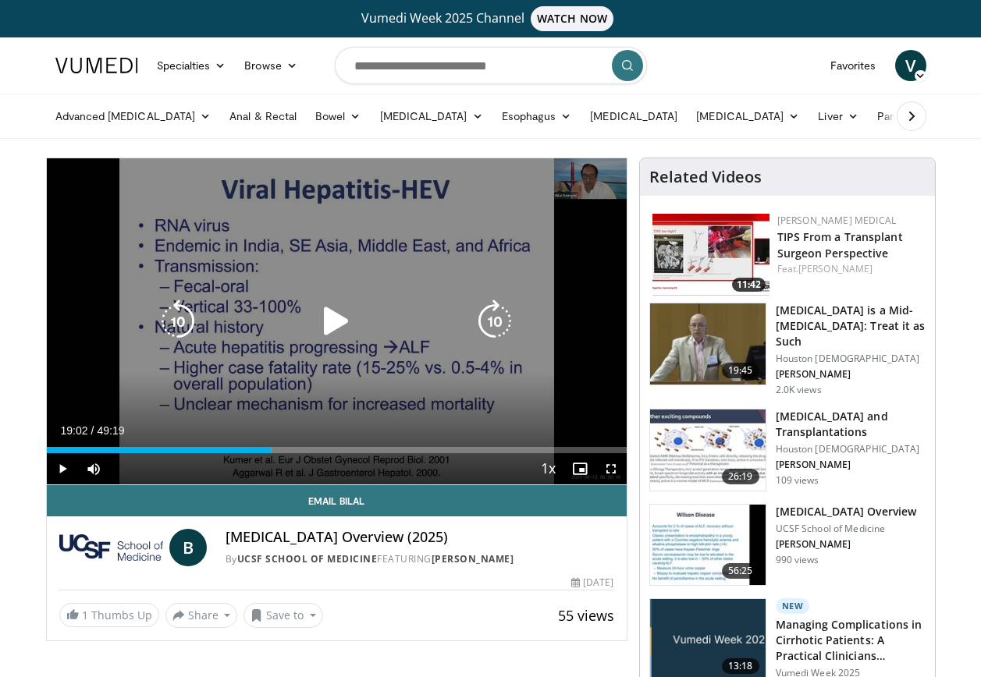
click at [270, 450] on div "19:02" at bounding box center [159, 450] width 224 height 6
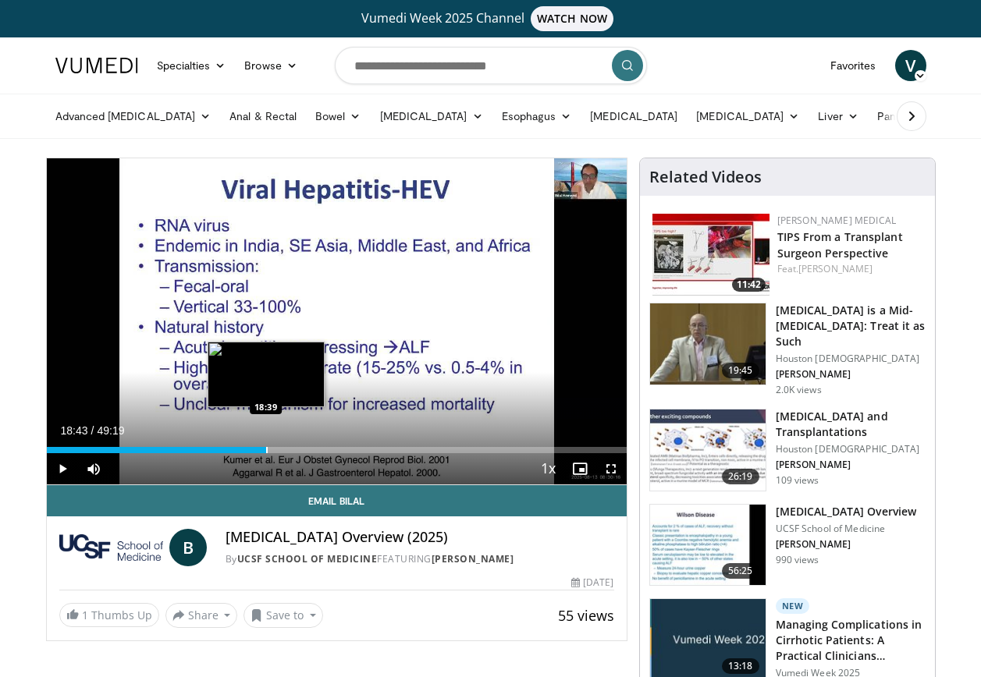
click at [266, 450] on div "Progress Bar" at bounding box center [267, 450] width 2 height 6
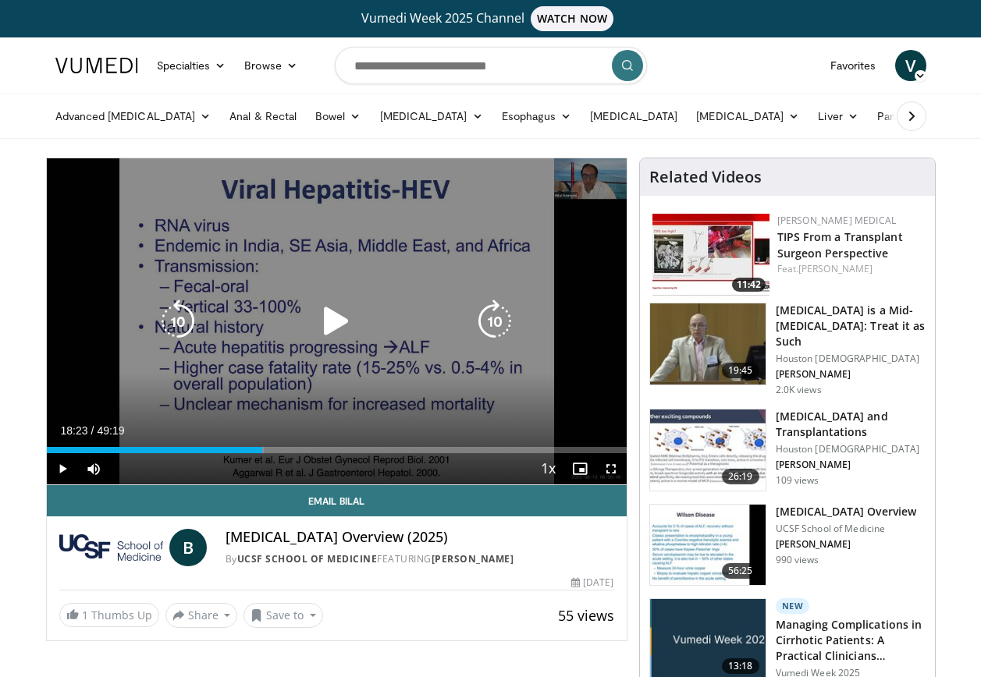
click at [0, 0] on div "Progress Bar" at bounding box center [0, 0] width 0 height 0
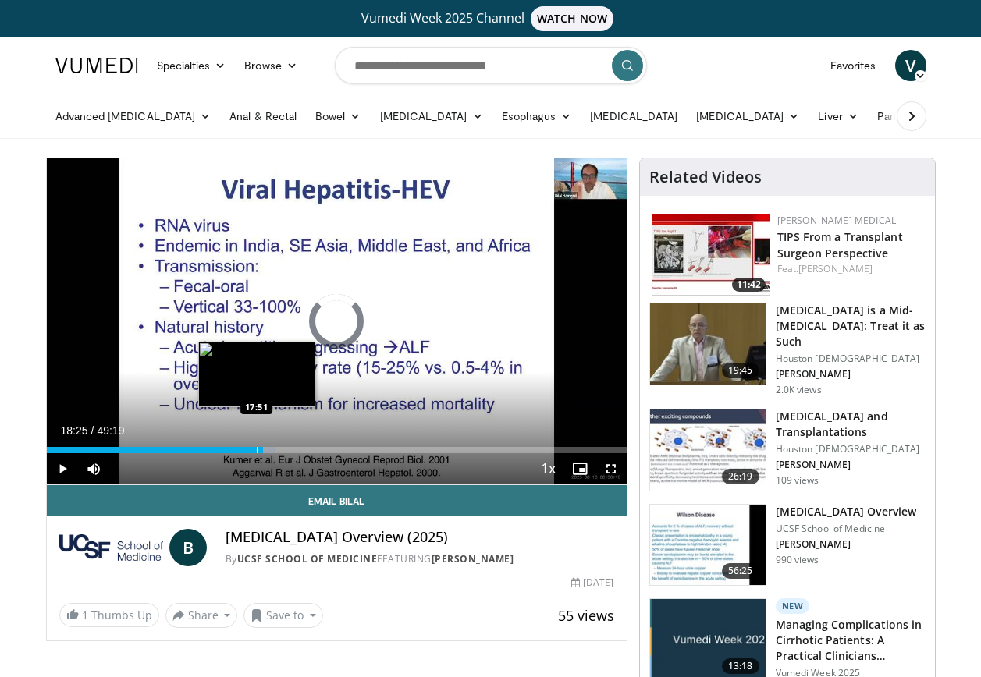
click at [257, 448] on div "Progress Bar" at bounding box center [258, 450] width 2 height 6
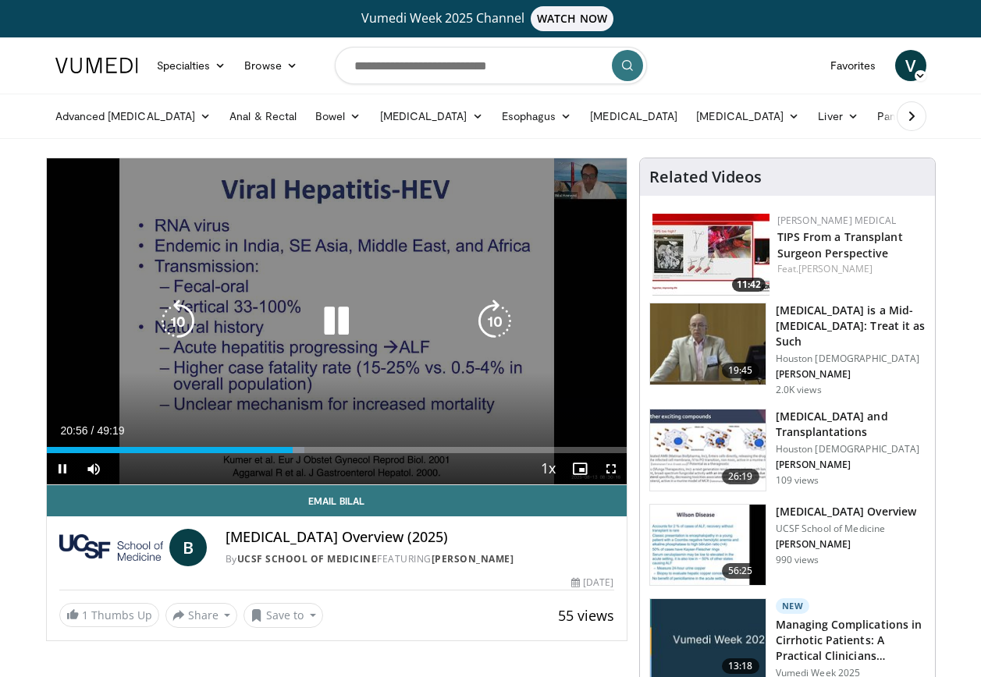
click at [331, 321] on icon "Video Player" at bounding box center [337, 322] width 44 height 44
